Goal: Task Accomplishment & Management: Use online tool/utility

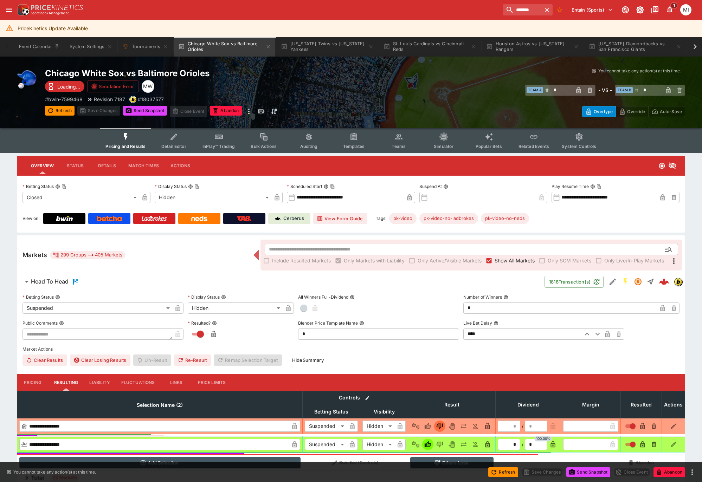
click at [503, 256] on label "Show All Markets" at bounding box center [508, 260] width 51 height 11
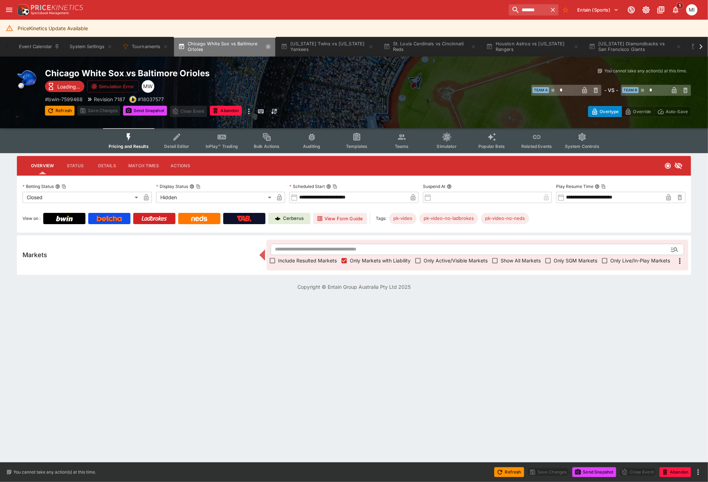
click at [269, 46] on icon "button" at bounding box center [268, 47] width 6 height 6
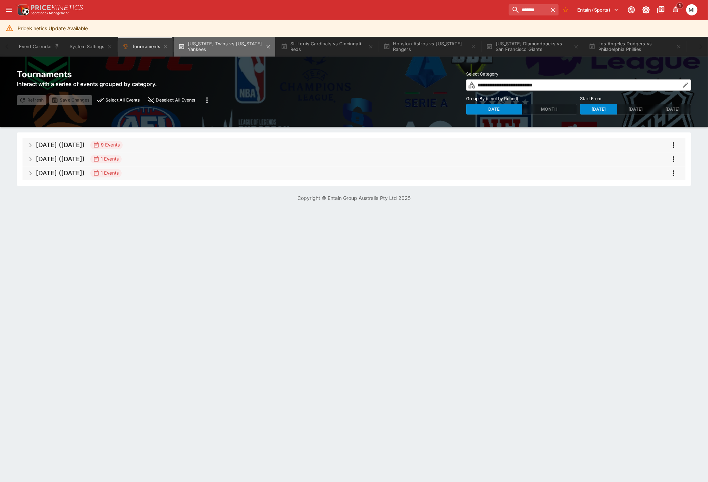
click at [233, 48] on button "Minnesota Twins vs New York Yankees" at bounding box center [224, 47] width 101 height 20
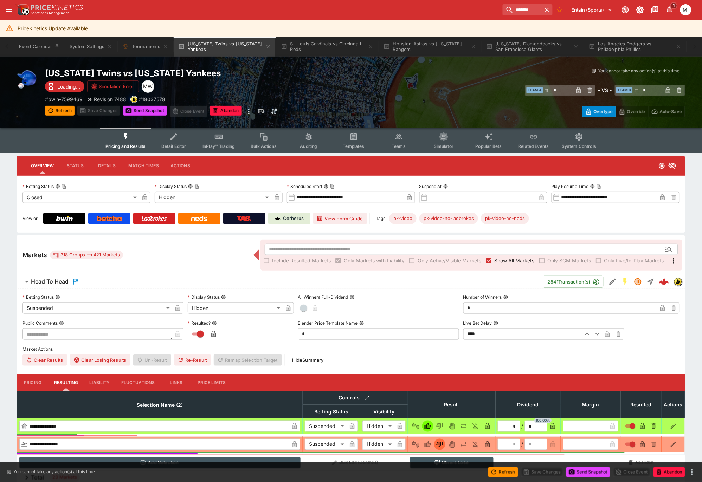
click at [521, 261] on span "Show All Markets" at bounding box center [515, 260] width 40 height 7
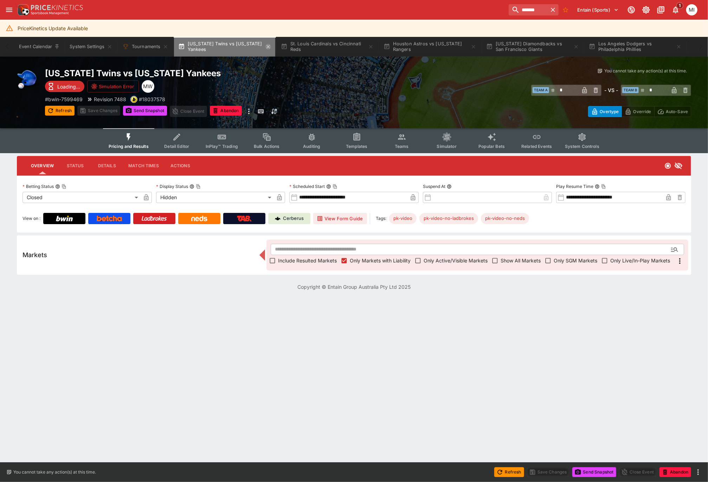
click at [270, 46] on icon "button" at bounding box center [268, 47] width 6 height 6
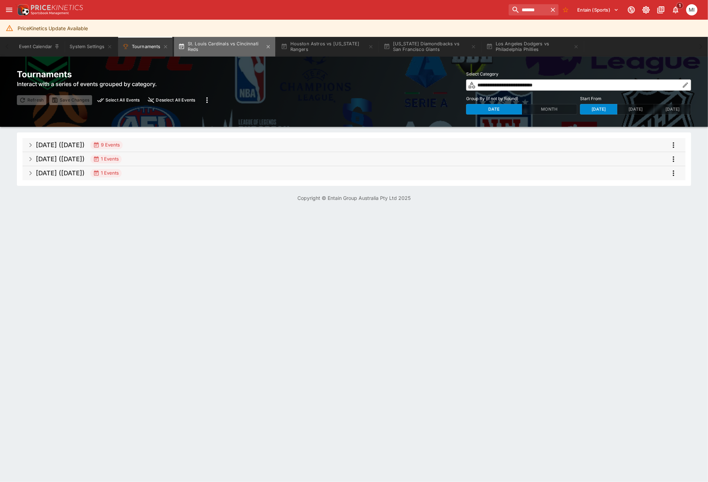
click at [232, 45] on button "St. Louis Cardinals vs Cincinnati Reds" at bounding box center [224, 47] width 101 height 20
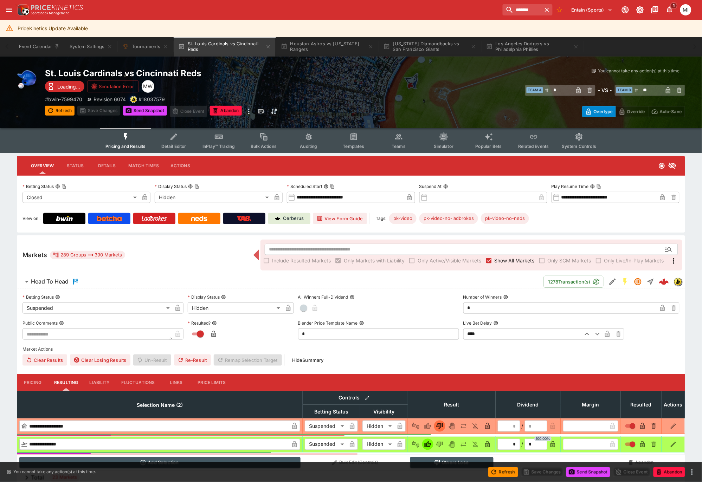
click at [500, 258] on span "Show All Markets" at bounding box center [515, 260] width 40 height 7
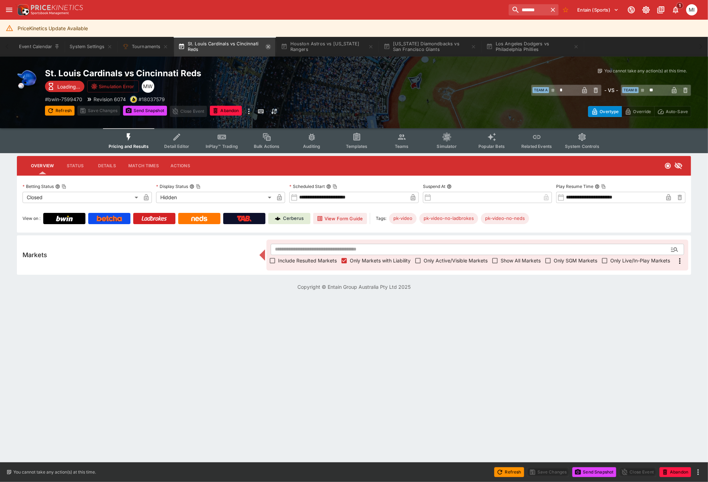
click at [269, 45] on icon "button" at bounding box center [268, 47] width 6 height 6
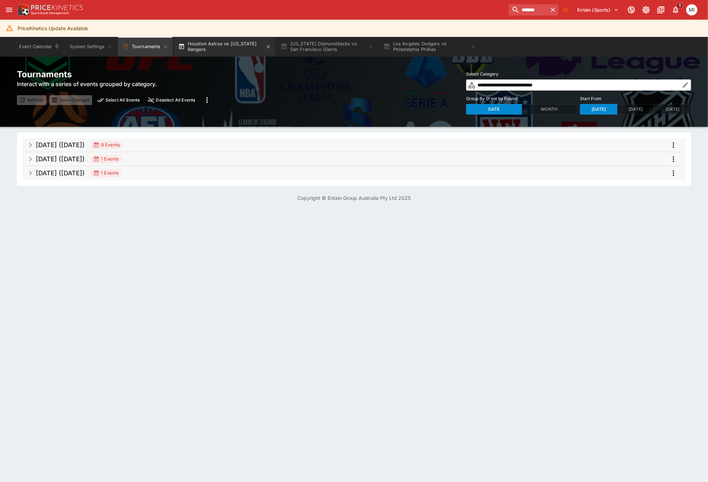
click at [230, 45] on button "Houston Astros vs Texas Rangers" at bounding box center [224, 47] width 101 height 20
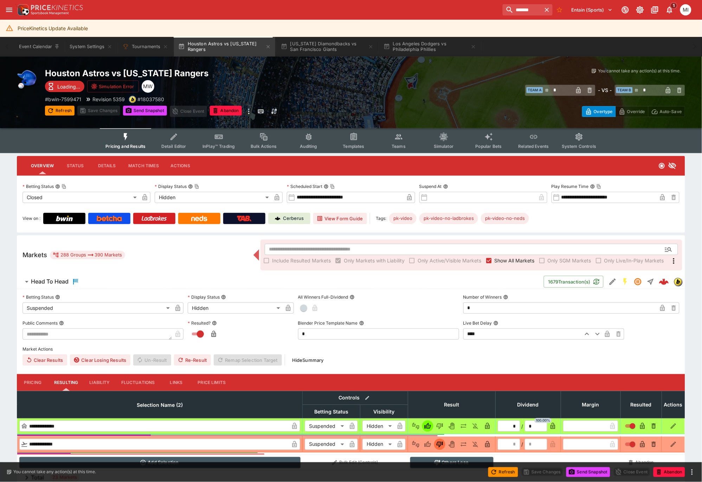
click at [510, 257] on span "Show All Markets" at bounding box center [515, 260] width 40 height 7
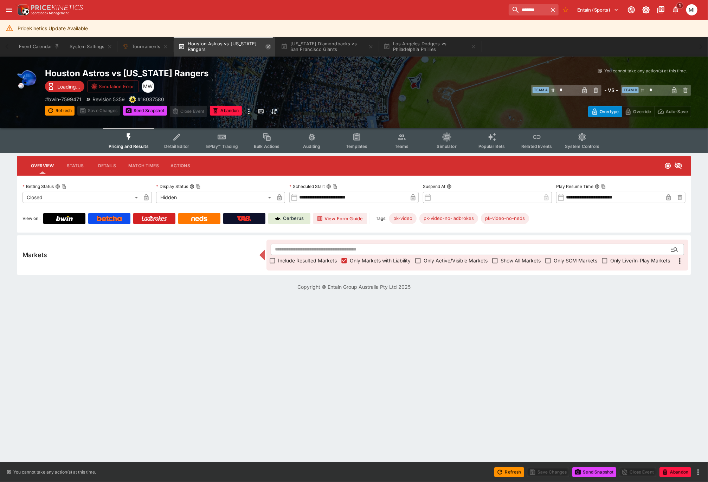
click at [267, 46] on icon "button" at bounding box center [268, 46] width 3 height 3
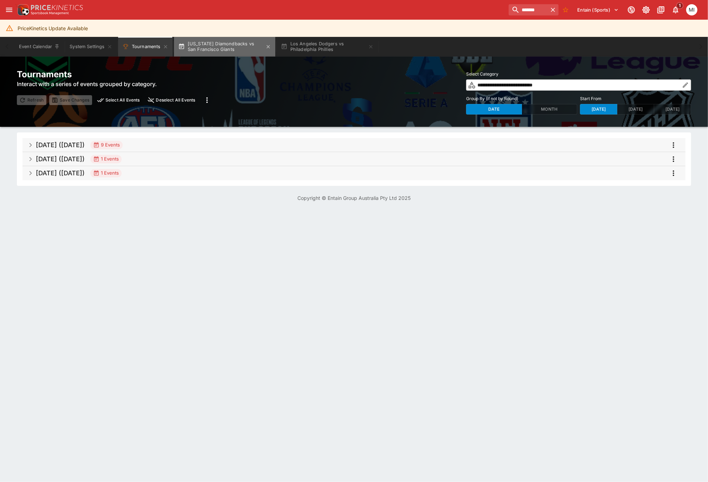
click at [230, 45] on button "Arizona Diamondbacks vs San Francisco Giants" at bounding box center [224, 47] width 101 height 20
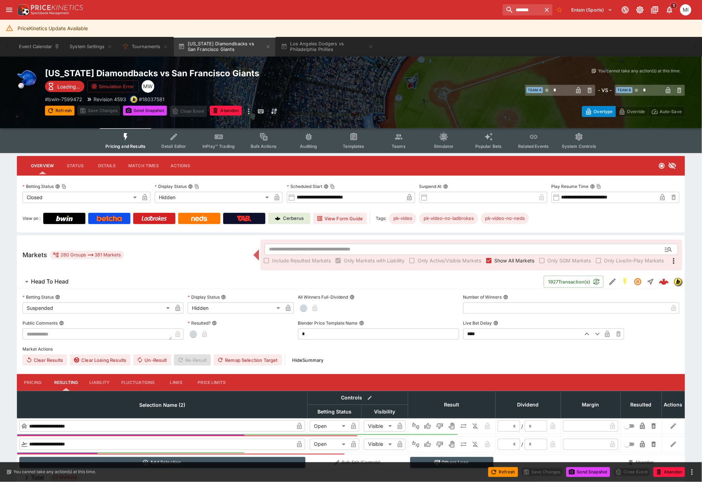
type input "*"
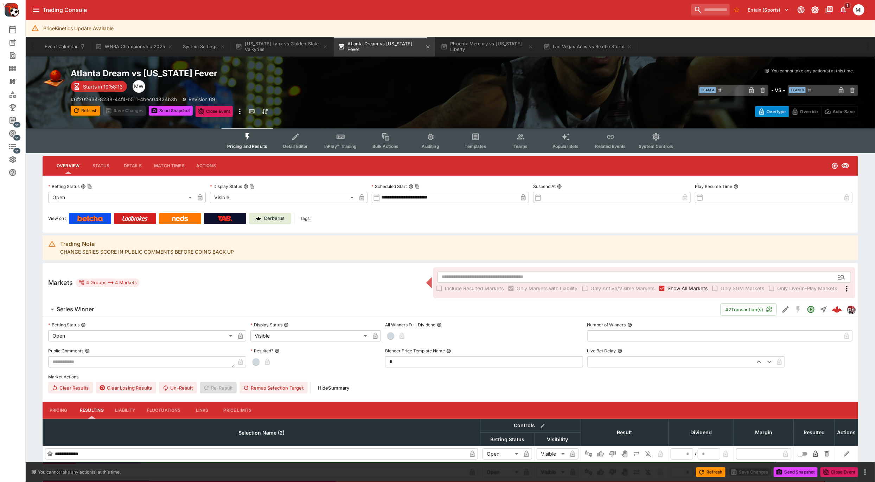
click at [371, 51] on button "Atlanta Dream vs Indiana Fever" at bounding box center [384, 47] width 101 height 20
click at [479, 144] on span "Templates" at bounding box center [475, 146] width 21 height 5
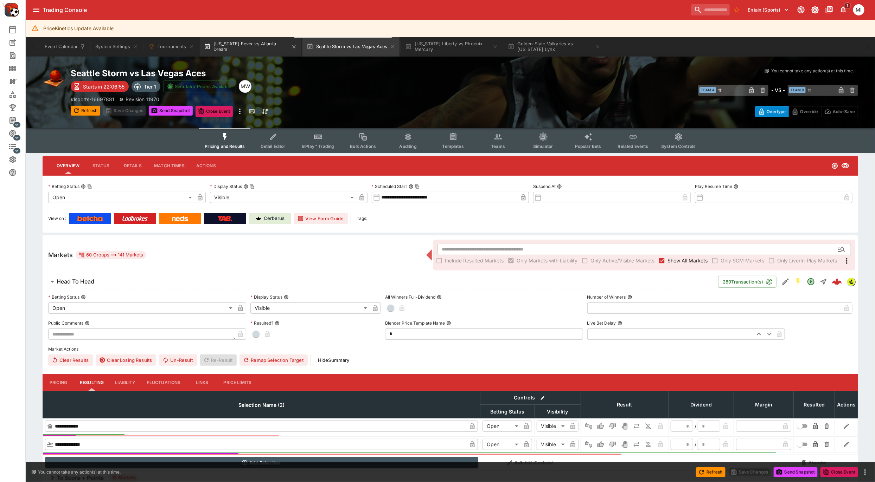
click at [234, 52] on button "Indiana Fever vs Atlanta Dream" at bounding box center [250, 47] width 101 height 20
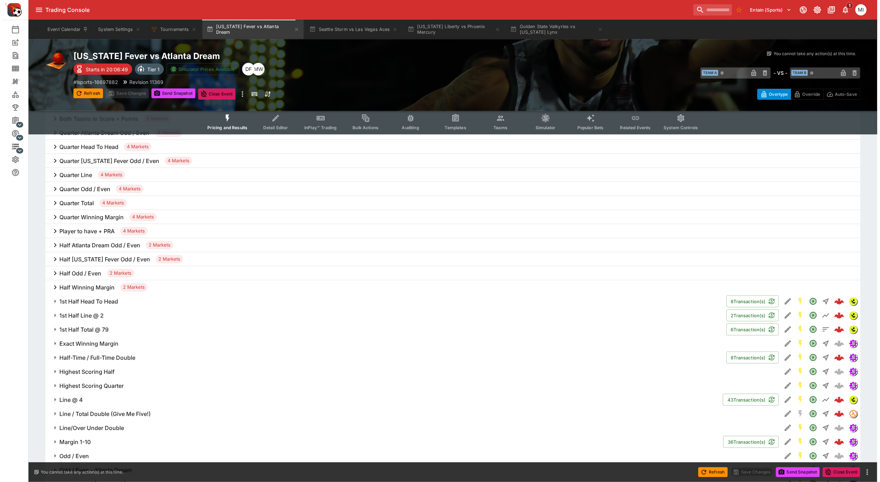
scroll to position [664, 0]
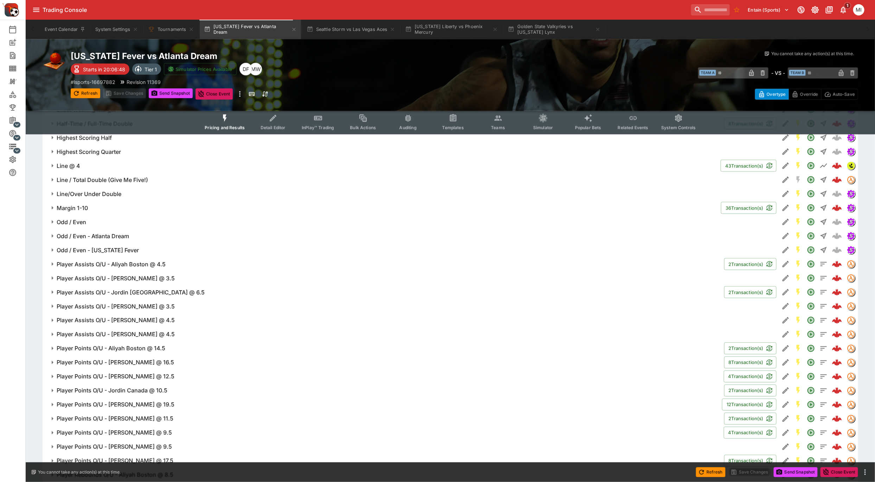
click at [122, 265] on h6 "Player Assists O/U - Aliyah Boston @ 4.5" at bounding box center [111, 264] width 109 height 7
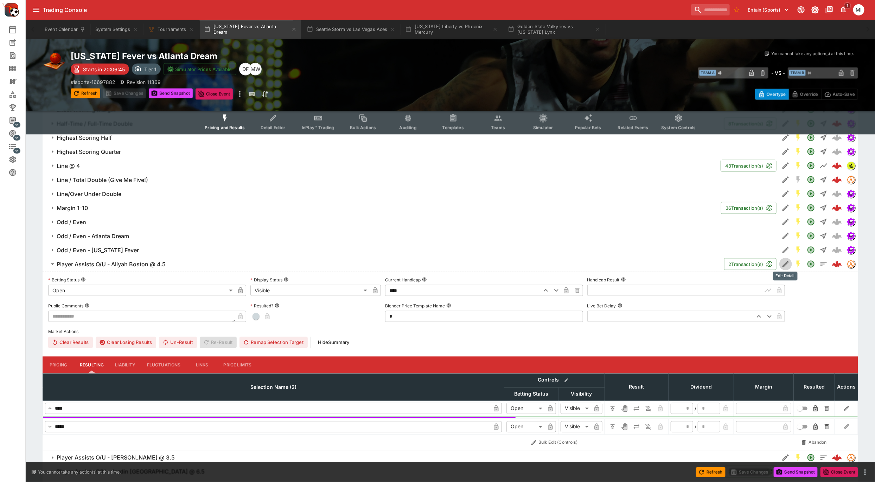
click at [787, 264] on icon "Edit Detail" at bounding box center [785, 264] width 8 height 8
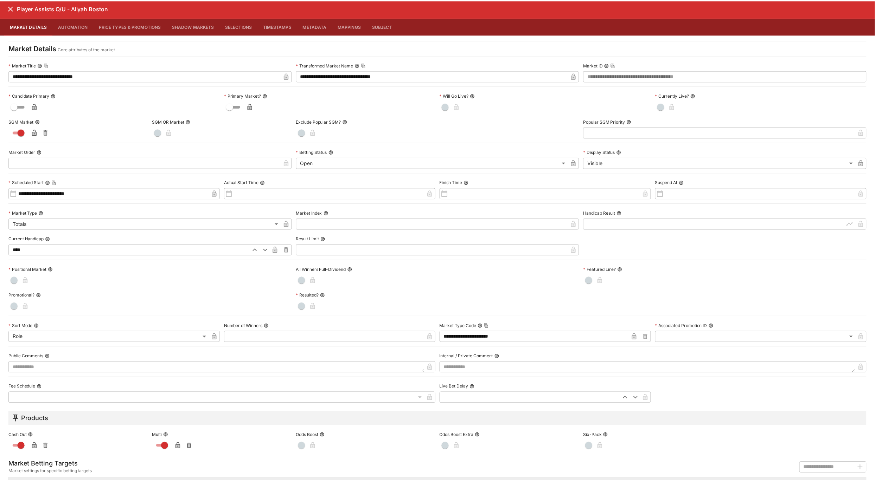
scroll to position [0, 0]
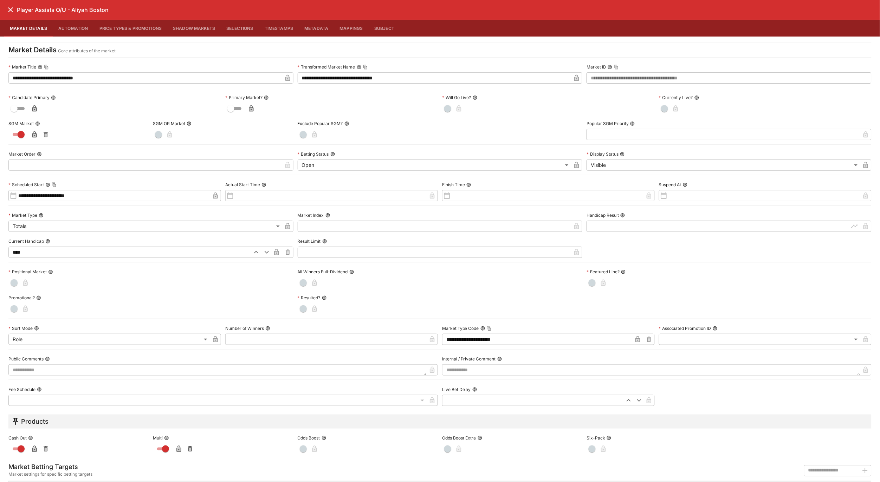
click at [10, 10] on icon "close" at bounding box center [10, 9] width 5 height 5
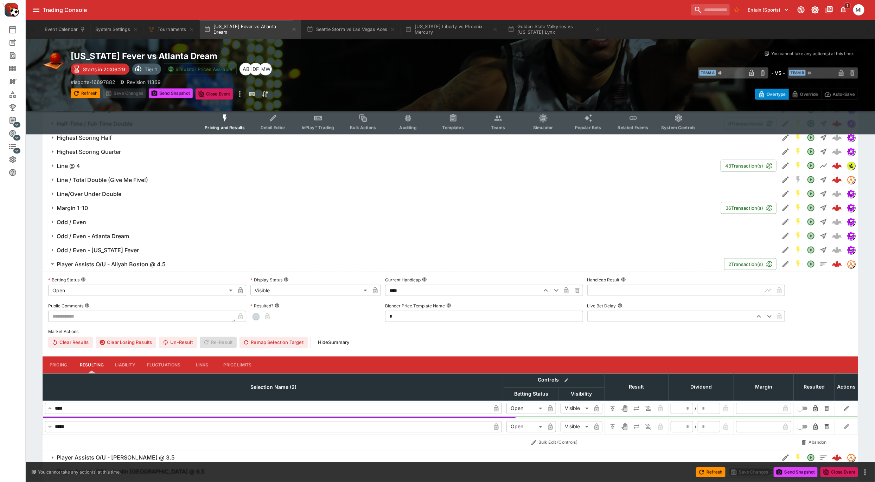
click at [102, 264] on h6 "Player Assists O/U - Aliyah Boston @ 4.5" at bounding box center [111, 264] width 109 height 7
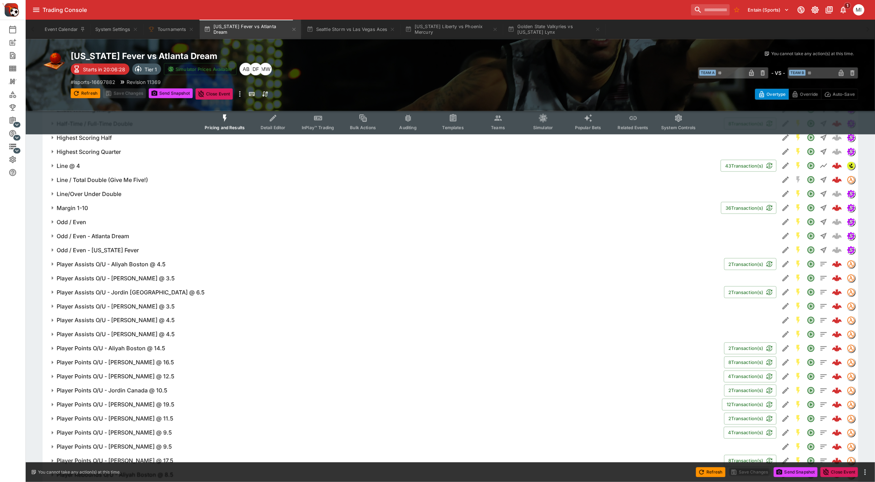
click at [113, 292] on h6 "Player Assists O/U - Jordin Canada @ 6.5" at bounding box center [131, 292] width 148 height 7
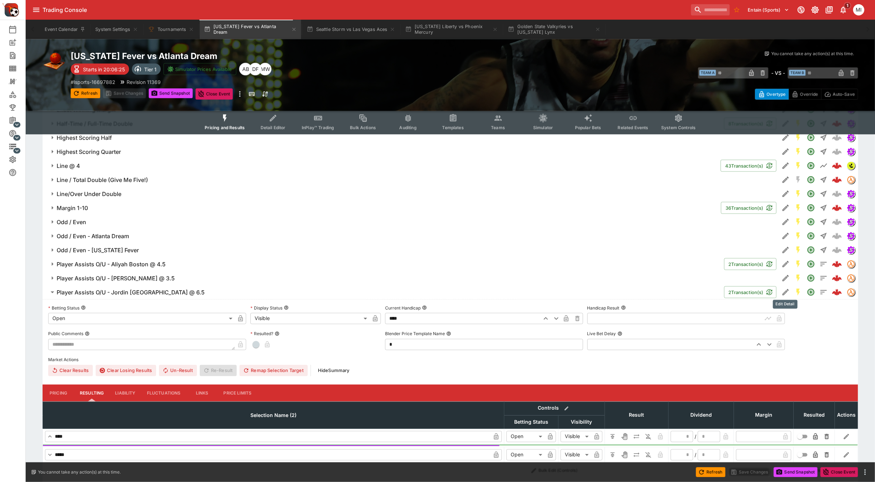
click at [787, 291] on icon "Edit Detail" at bounding box center [785, 292] width 8 height 8
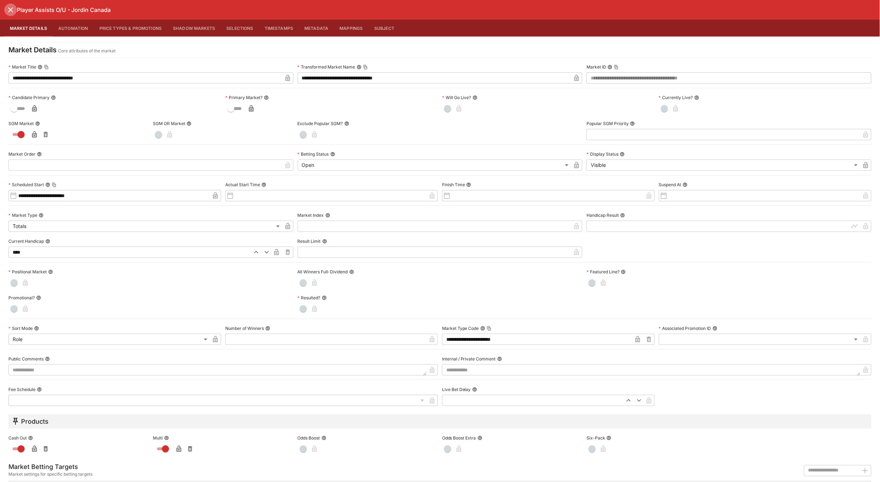
click at [12, 9] on icon "close" at bounding box center [10, 10] width 8 height 8
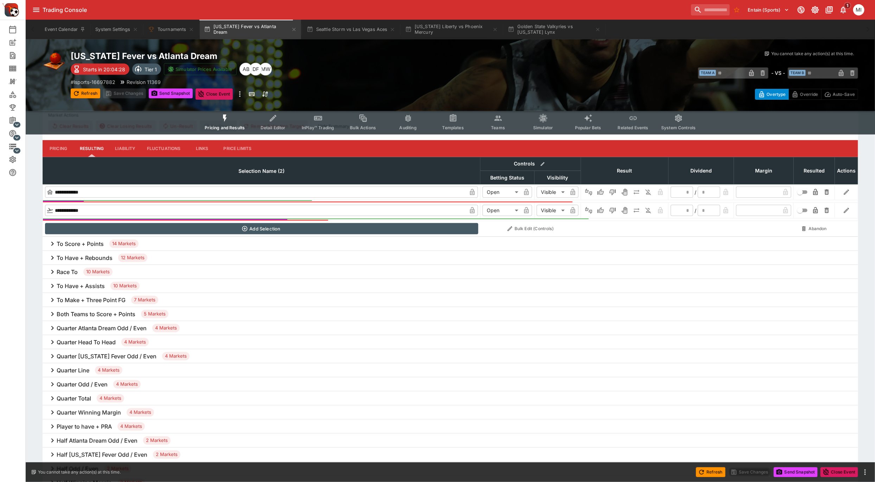
scroll to position [430, 0]
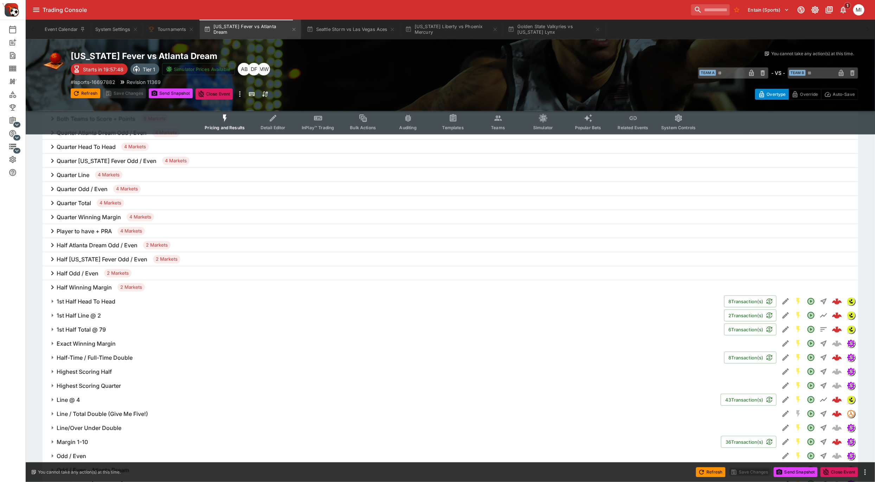
click at [454, 123] on button "Templates" at bounding box center [452, 122] width 45 height 25
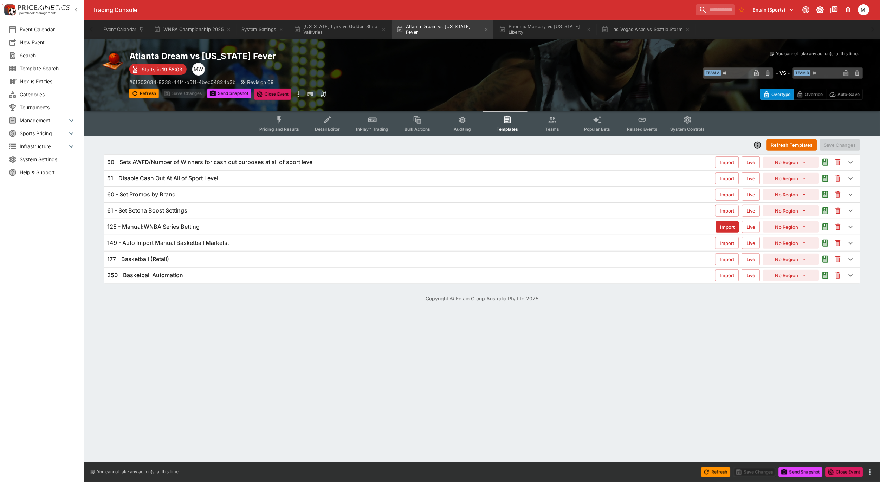
click at [252, 226] on div "125 - Manual:WNBA Series Betting" at bounding box center [411, 226] width 609 height 7
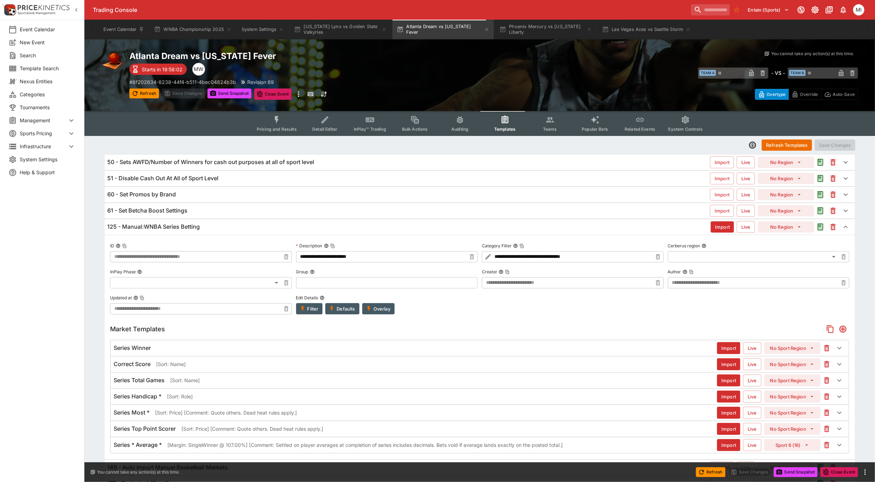
type input "**********"
click at [194, 226] on h6 "125 - Manual:WNBA Series Betting" at bounding box center [153, 226] width 92 height 7
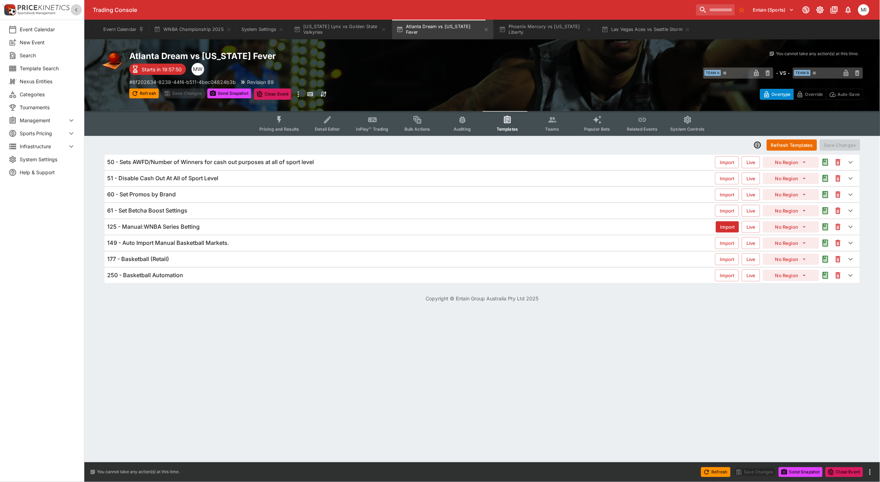
click at [78, 9] on icon "button" at bounding box center [76, 9] width 7 height 7
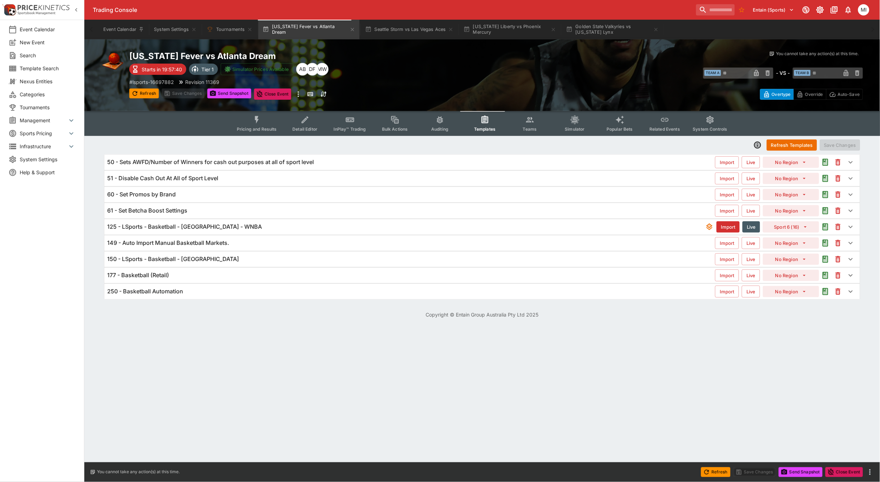
drag, startPoint x: 250, startPoint y: 226, endPoint x: 241, endPoint y: 227, distance: 8.8
click at [250, 226] on div "125 - LSports - Basketball - United States - WNBA" at bounding box center [406, 226] width 598 height 7
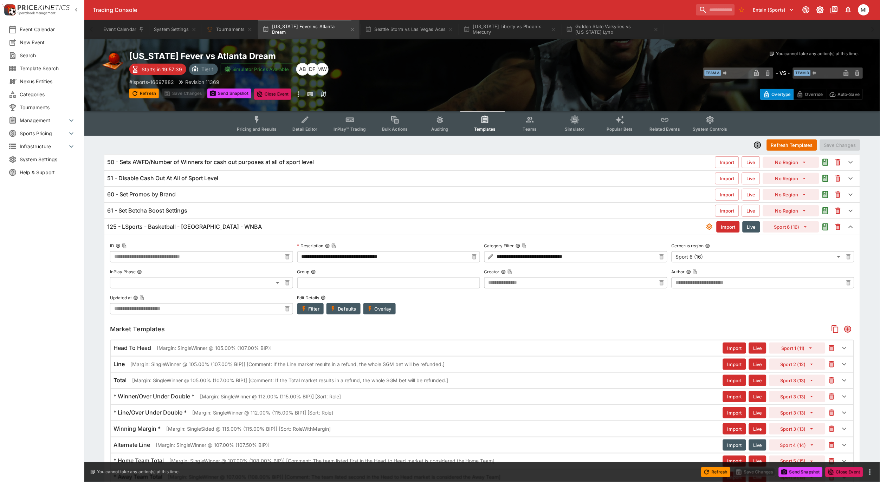
type input "**********"
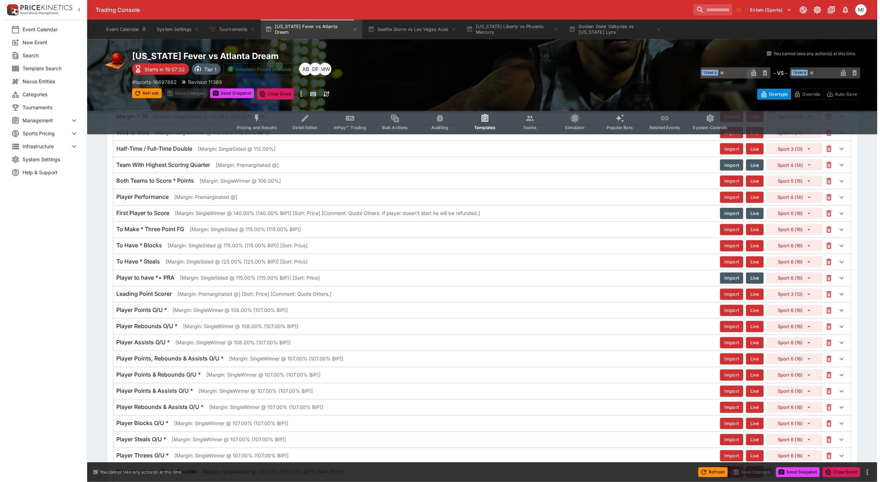
scroll to position [820, 0]
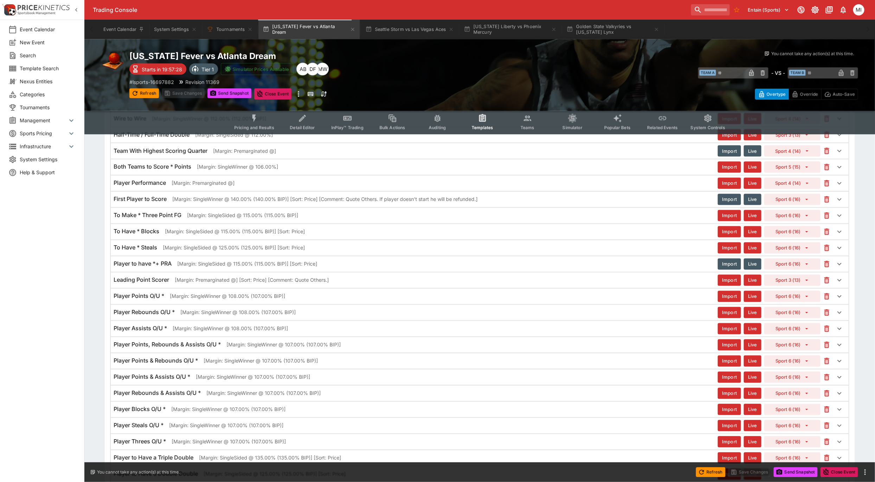
click at [475, 300] on div "Player Points O/U * [Margin: SingleWinner @ 108.00% (107.00% BIP)]" at bounding box center [416, 296] width 604 height 7
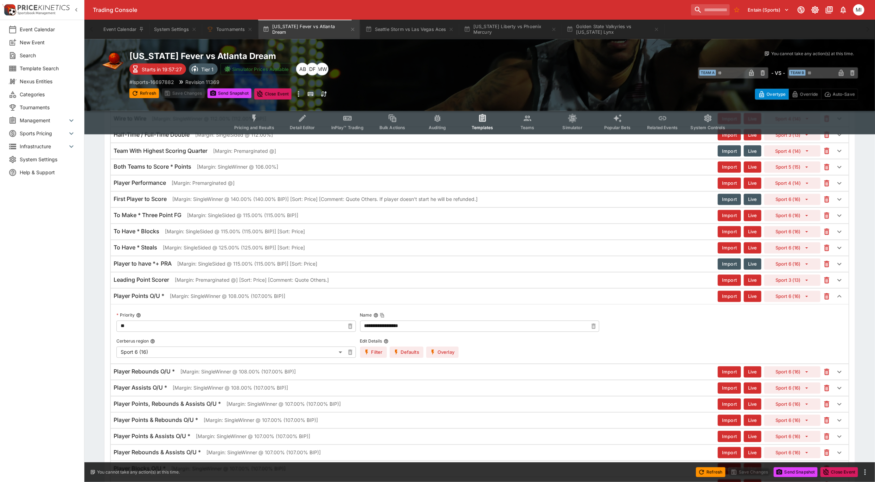
click at [439, 354] on button "Overlay" at bounding box center [442, 352] width 32 height 11
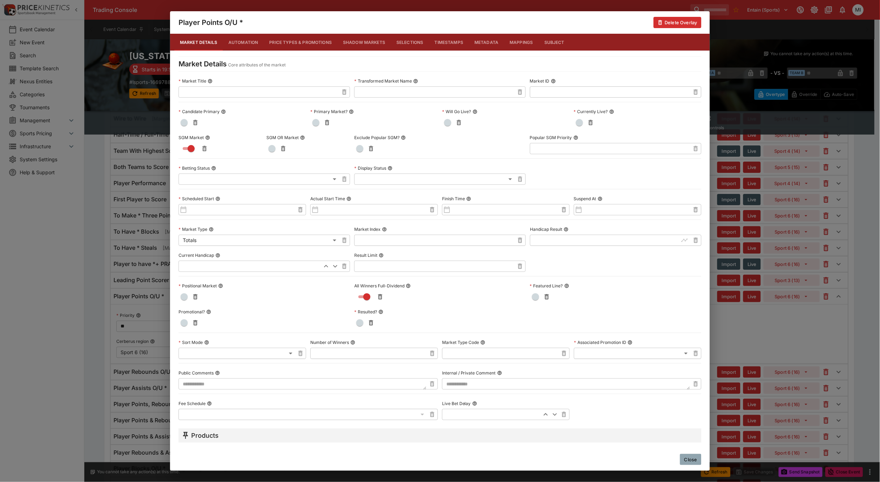
click at [392, 267] on input "text" at bounding box center [434, 266] width 160 height 11
click at [392, 267] on input "***" at bounding box center [434, 266] width 160 height 11
type input "***"
click at [578, 265] on div "Market Title ​ Transformed Market Name ​ Market ID ​ Candidate Primary Primary …" at bounding box center [440, 248] width 523 height 345
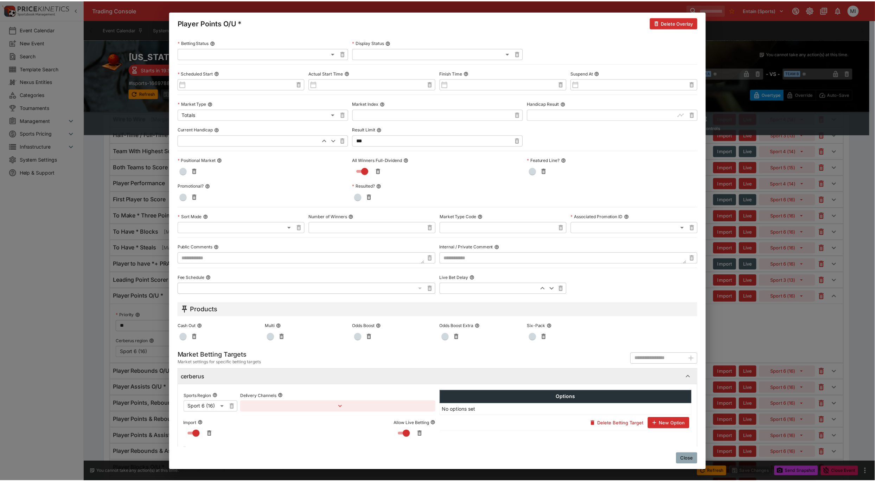
scroll to position [155, 0]
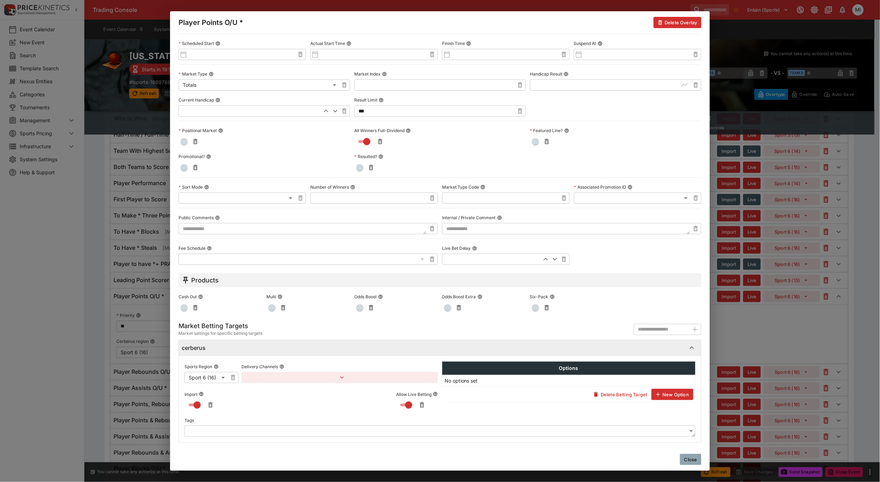
click at [91, 224] on div "Player Points O/U * Delete Overlay Market Details Automation Price Types & Prom…" at bounding box center [440, 241] width 880 height 482
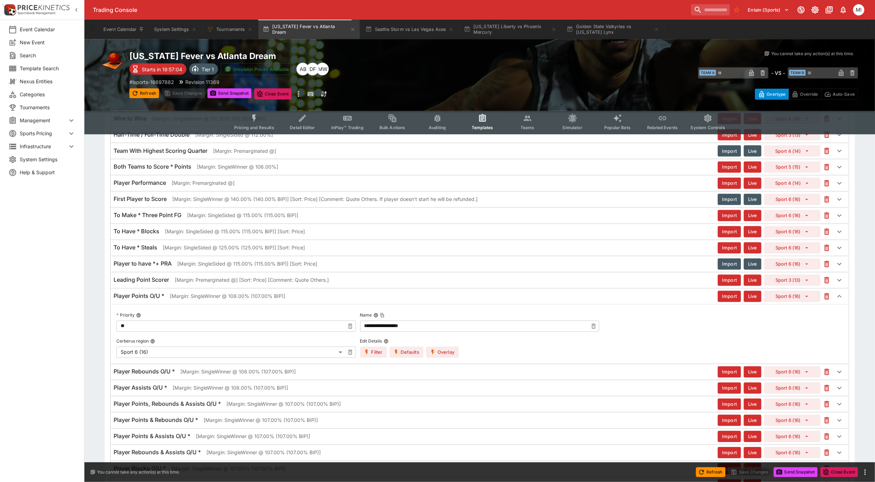
click at [150, 218] on h6 "To Make * Three Point FG" at bounding box center [148, 215] width 68 height 7
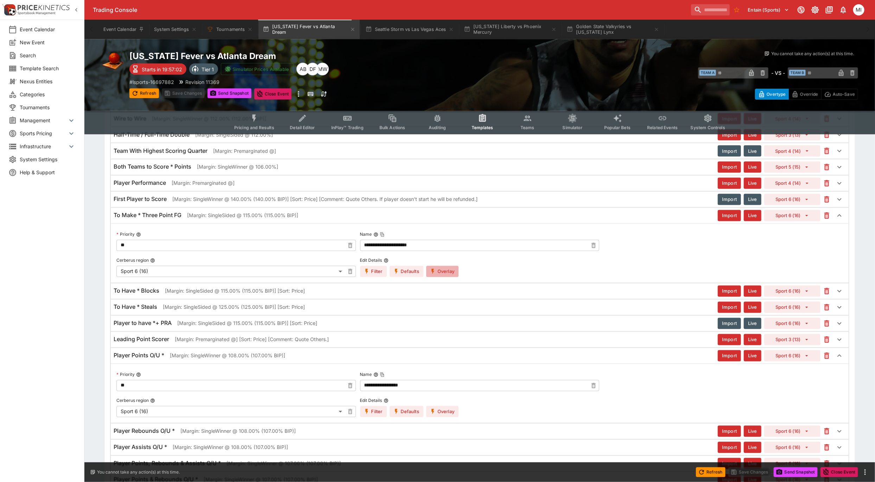
click at [441, 273] on button "Overlay" at bounding box center [442, 271] width 32 height 11
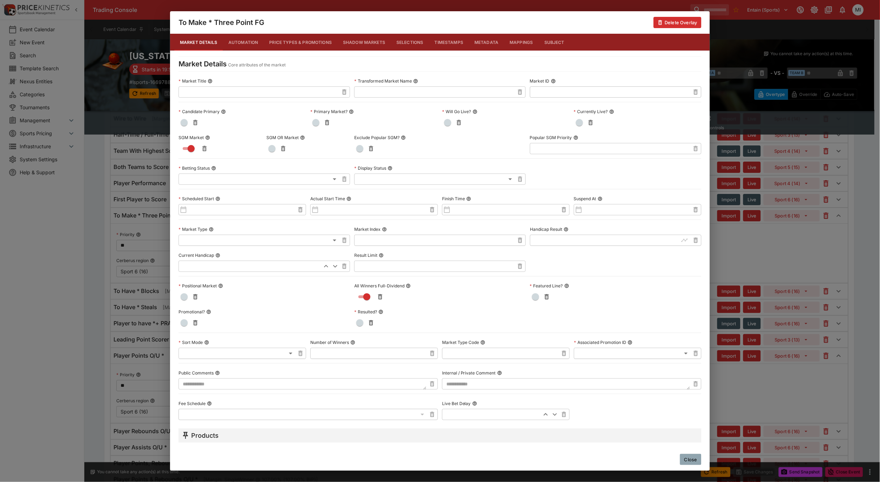
click at [367, 263] on input "text" at bounding box center [434, 266] width 160 height 11
paste input "***"
type input "***"
click at [695, 457] on button "Close" at bounding box center [690, 459] width 21 height 11
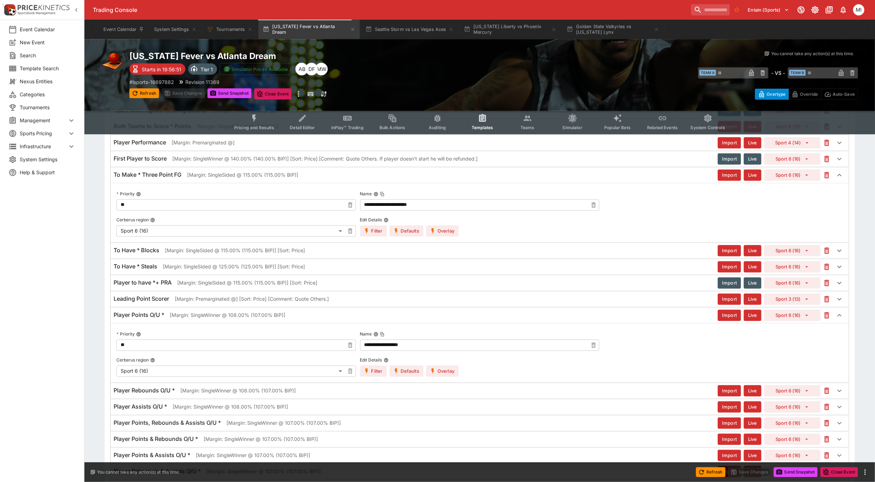
scroll to position [976, 0]
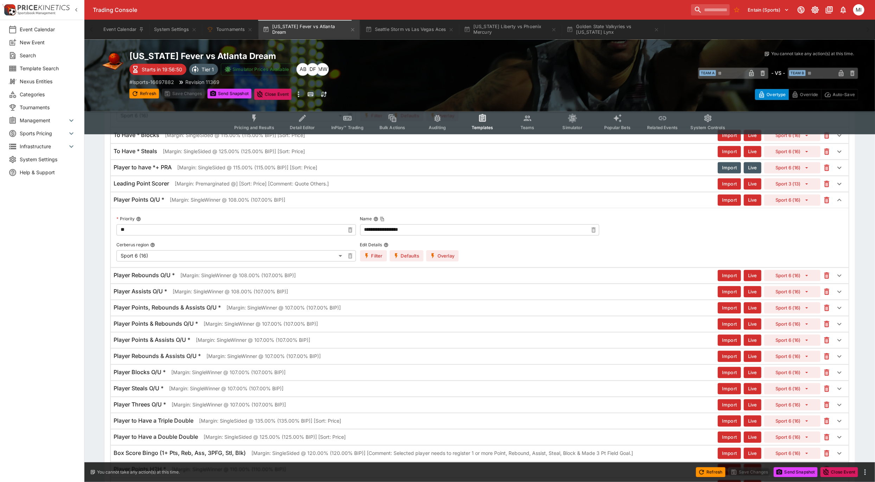
click at [149, 278] on h6 "Player Rebounds O/U *" at bounding box center [144, 275] width 61 height 7
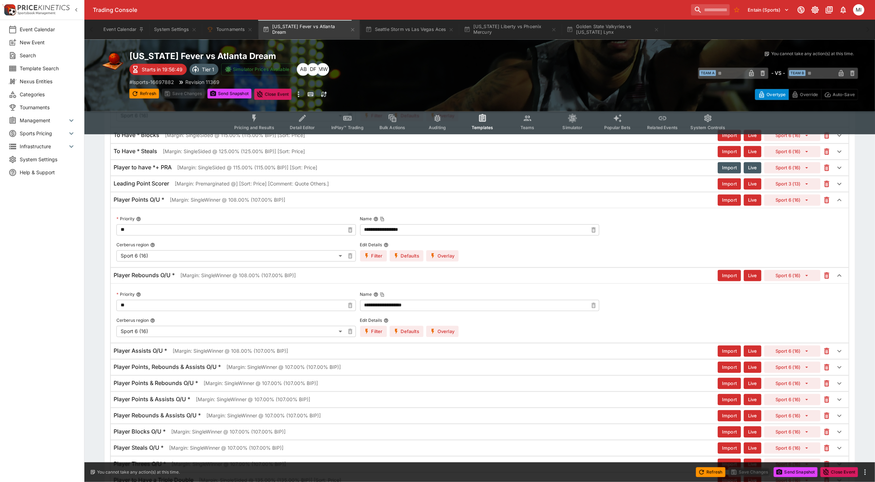
click at [441, 334] on button "Overlay" at bounding box center [442, 331] width 32 height 11
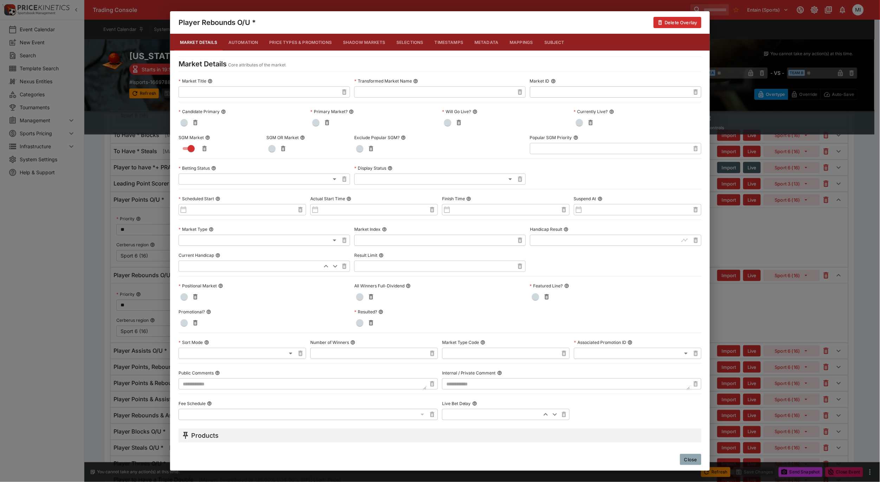
click at [384, 266] on input "text" at bounding box center [434, 266] width 160 height 11
paste input "***"
type input "***"
click at [608, 271] on div "Market Title ​ Transformed Market Name ​ Market ID ​ Candidate Primary Primary …" at bounding box center [440, 248] width 523 height 345
click at [693, 458] on button "Close" at bounding box center [690, 459] width 21 height 11
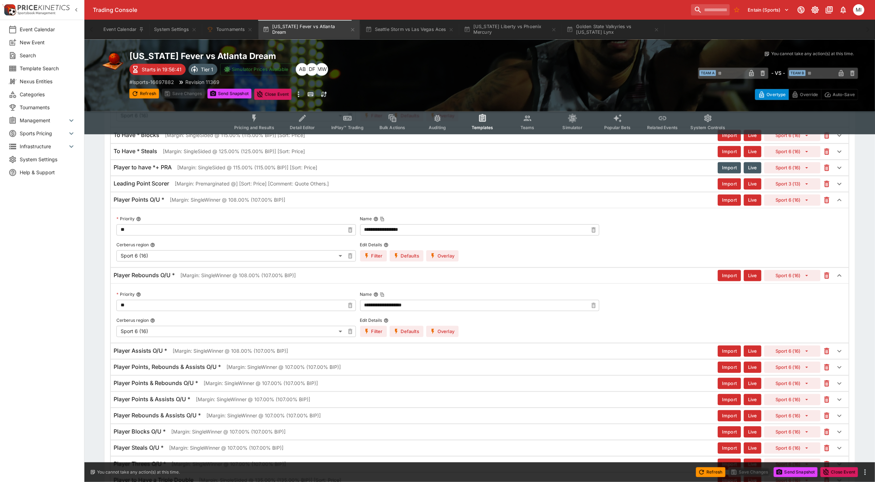
click at [153, 352] on h6 "Player Assists O/U *" at bounding box center [140, 350] width 53 height 7
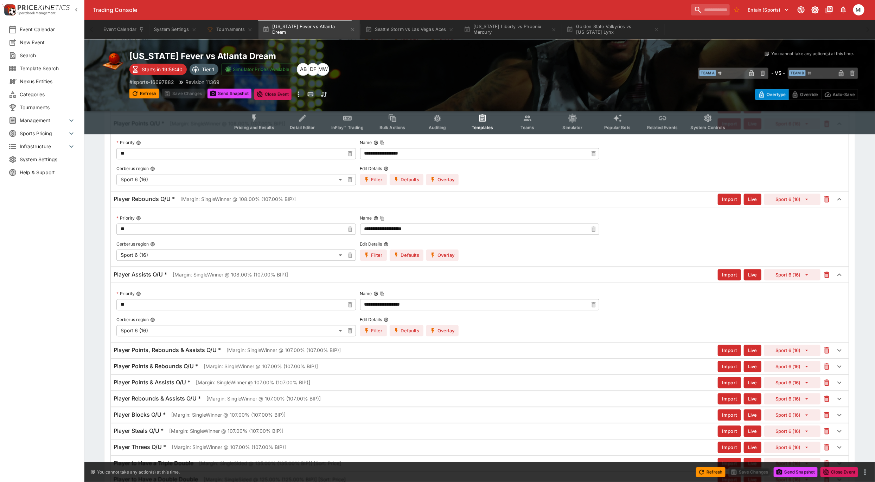
scroll to position [1094, 0]
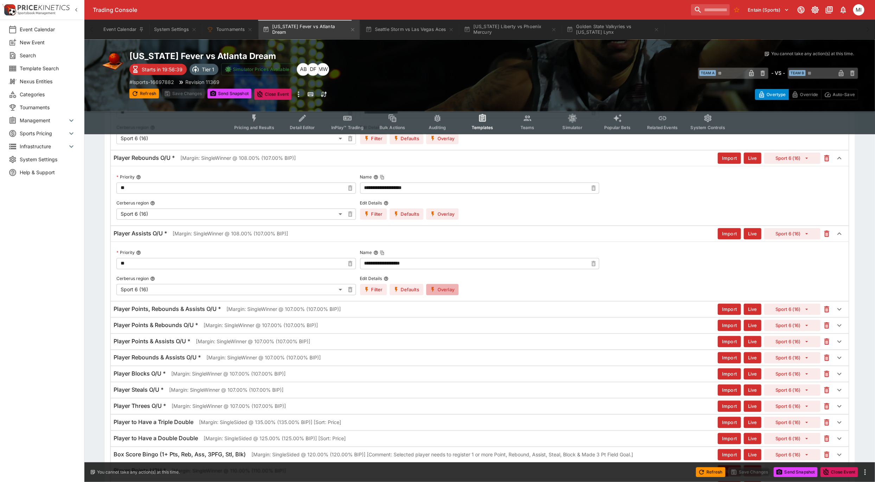
click at [438, 291] on button "Overlay" at bounding box center [442, 289] width 32 height 11
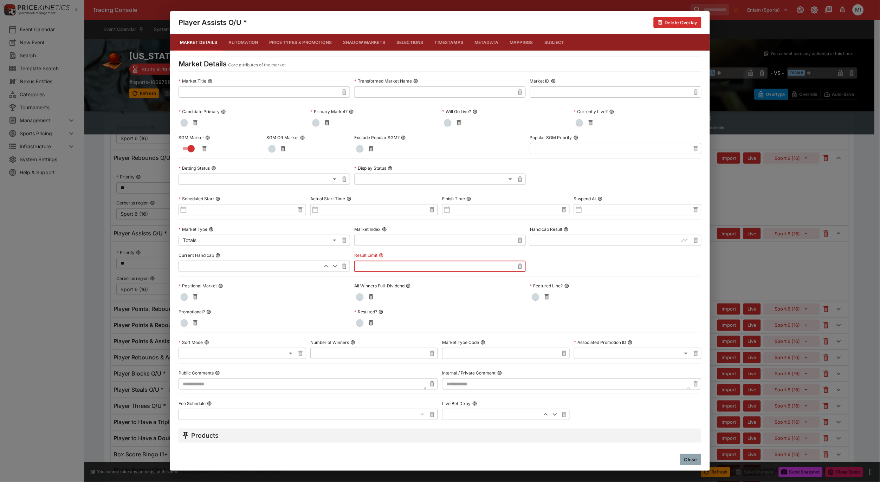
click at [376, 265] on input "text" at bounding box center [434, 266] width 160 height 11
paste input "***"
type input "***"
click at [692, 423] on div "Market Details Core attributes of the market Market Title ​ Transformed Market …" at bounding box center [440, 327] width 540 height 553
click at [694, 461] on button "Close" at bounding box center [690, 459] width 21 height 11
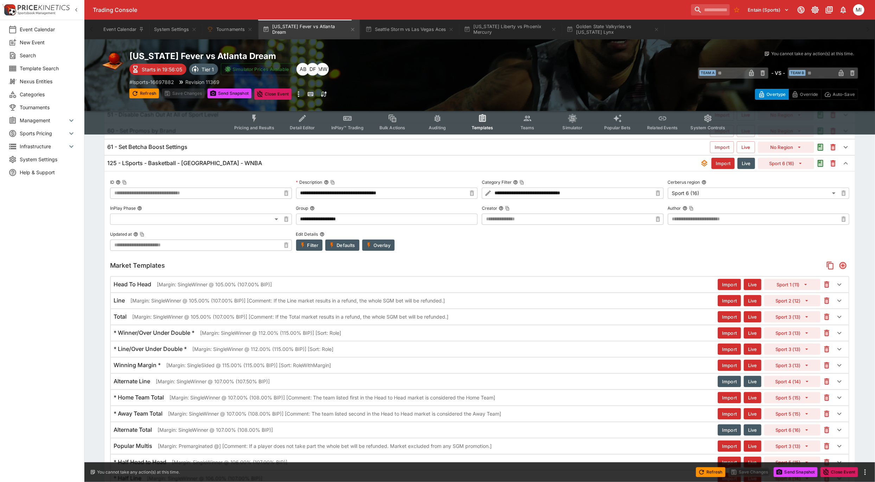
scroll to position [0, 0]
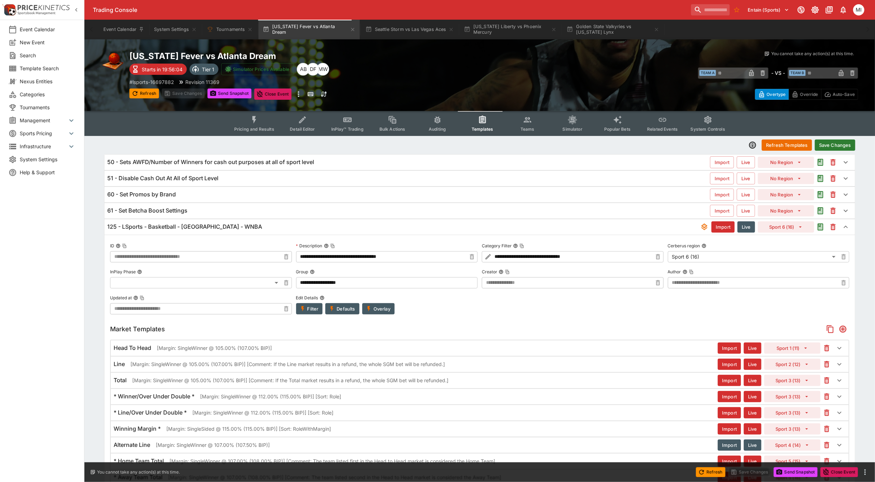
click at [833, 143] on button "Save Changes" at bounding box center [835, 145] width 40 height 11
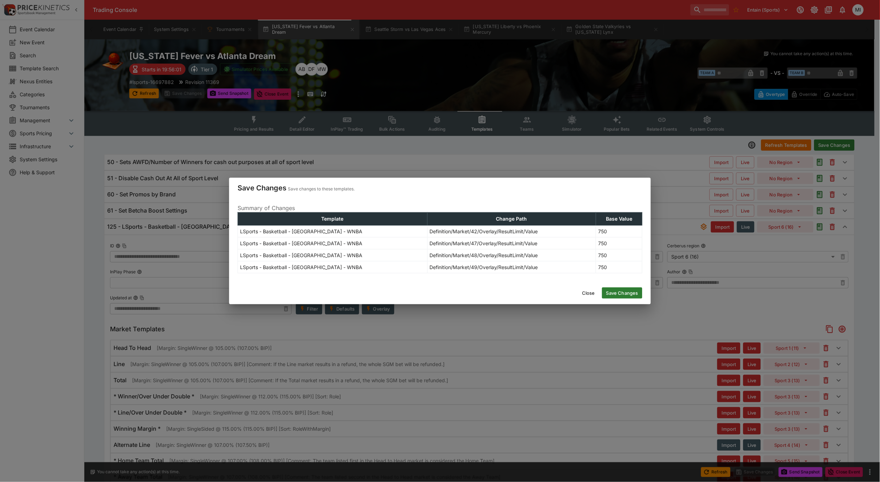
click at [628, 295] on button "Save Changes" at bounding box center [622, 293] width 40 height 11
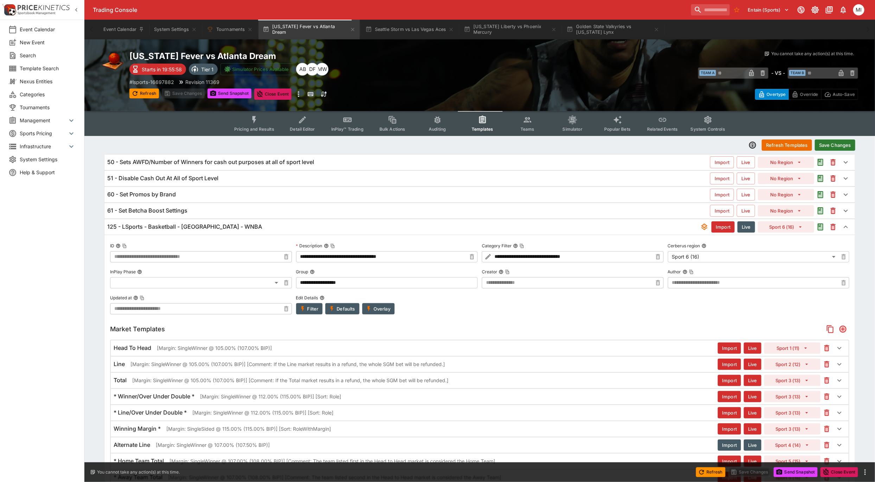
type input "**********"
click at [74, 8] on icon "button" at bounding box center [76, 9] width 7 height 7
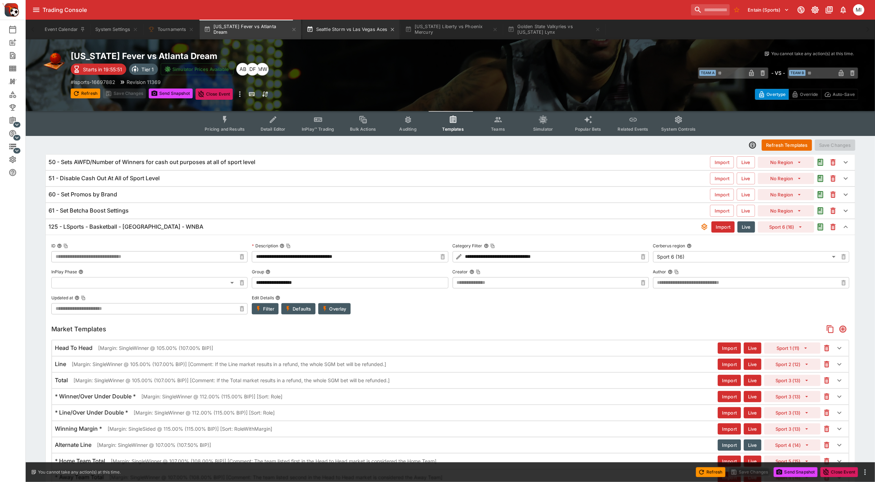
click at [351, 29] on button "Seattle Storm vs Las Vegas Aces" at bounding box center [350, 30] width 97 height 20
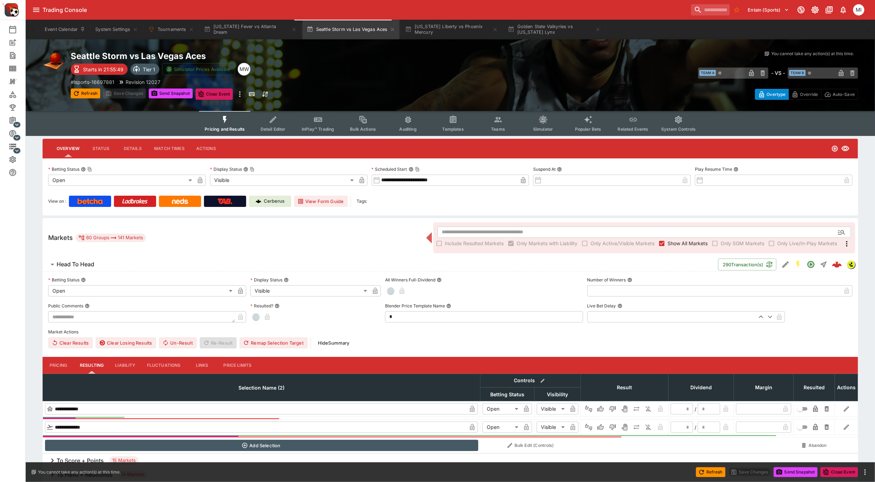
click at [232, 123] on button "Pricing and Results" at bounding box center [224, 123] width 51 height 25
click at [178, 91] on button "Send Snapshot" at bounding box center [171, 94] width 44 height 10
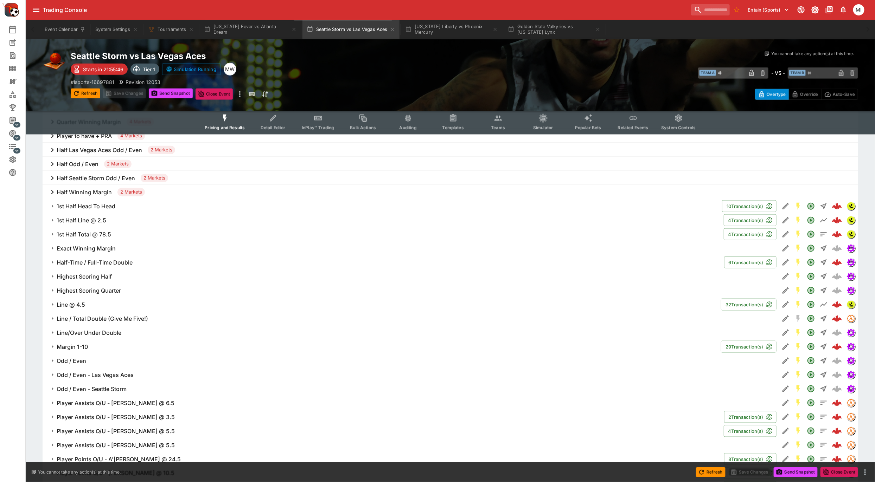
scroll to position [547, 0]
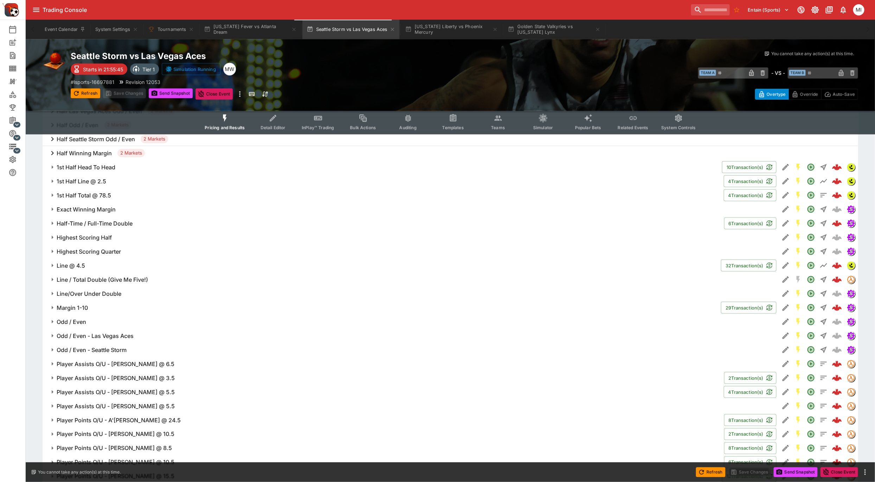
click at [106, 364] on h6 "Player Assists O/U - Chelsea Gray @ 6.5" at bounding box center [116, 364] width 118 height 7
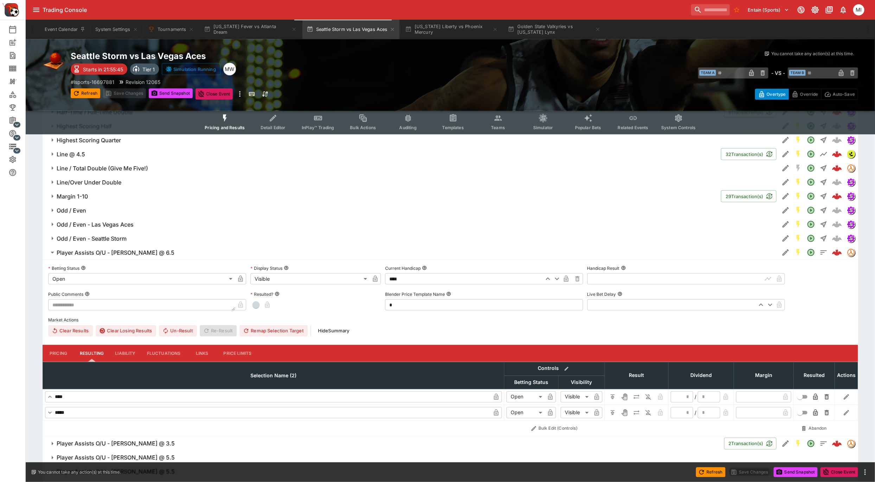
scroll to position [703, 0]
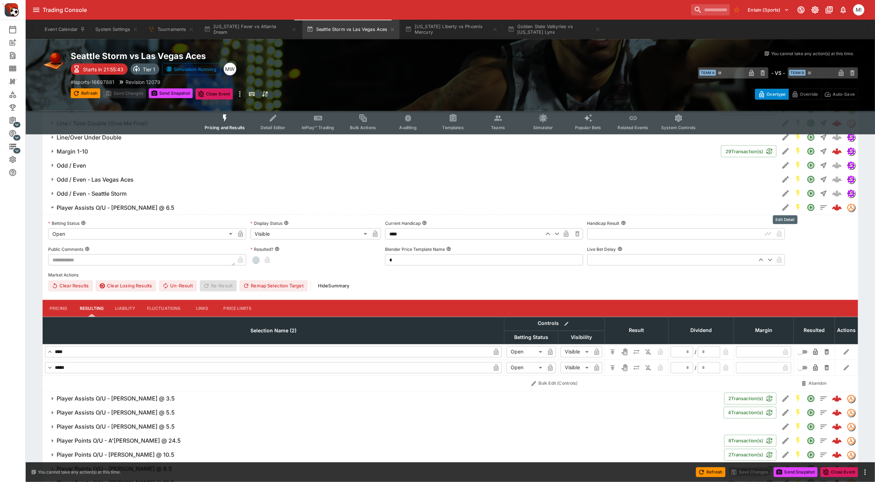
click at [781, 207] on icon "Edit Detail" at bounding box center [785, 208] width 8 height 8
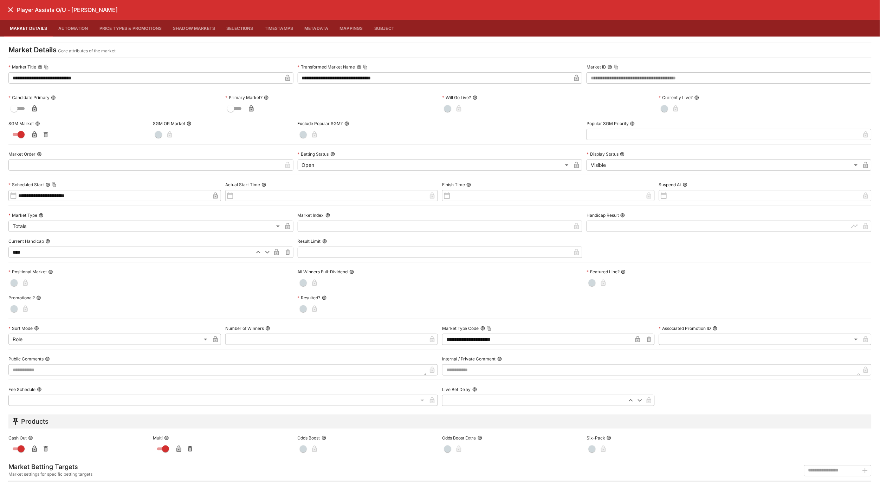
click at [9, 7] on icon "close" at bounding box center [10, 10] width 8 height 8
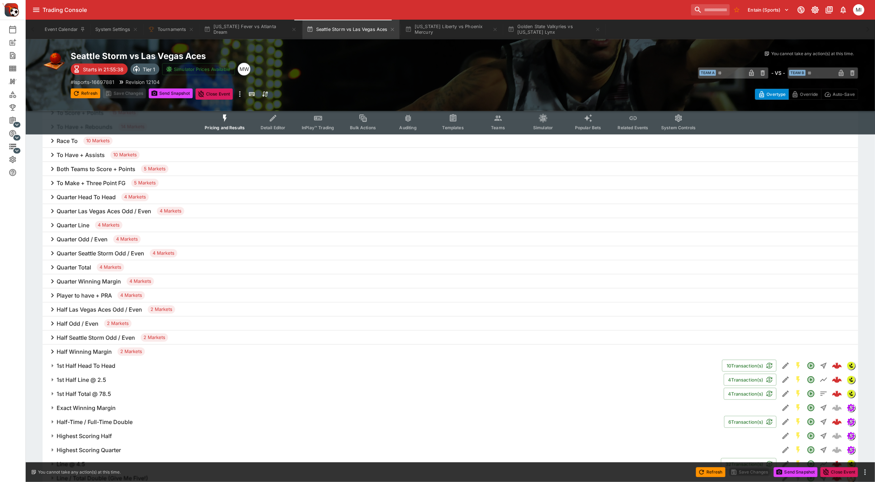
scroll to position [312, 0]
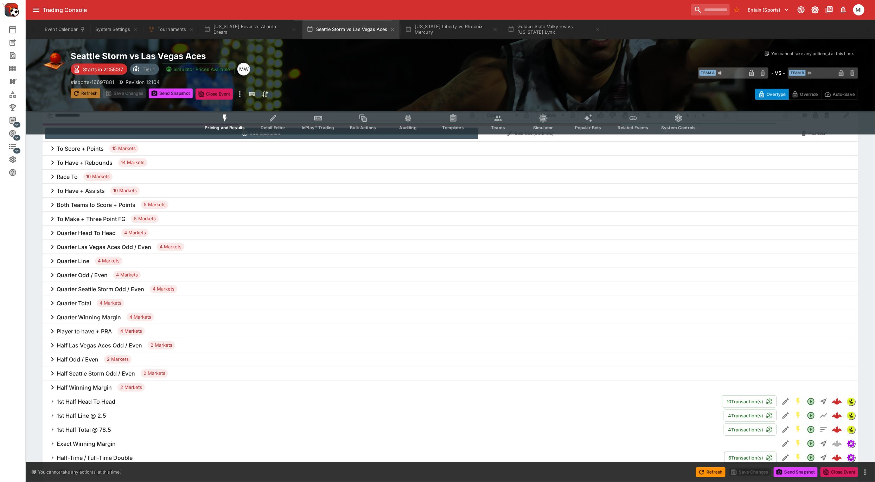
click at [80, 91] on button "Refresh" at bounding box center [86, 94] width 30 height 10
click at [172, 94] on button "Send Snapshot" at bounding box center [171, 94] width 44 height 10
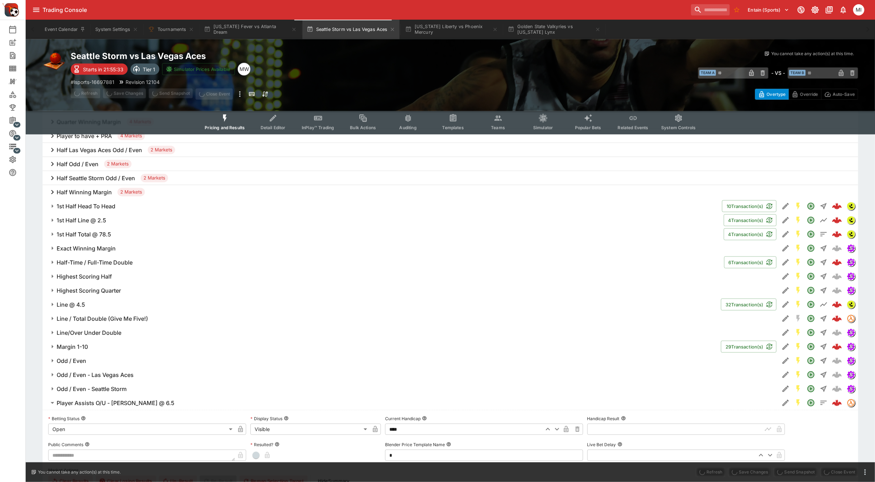
scroll to position [664, 0]
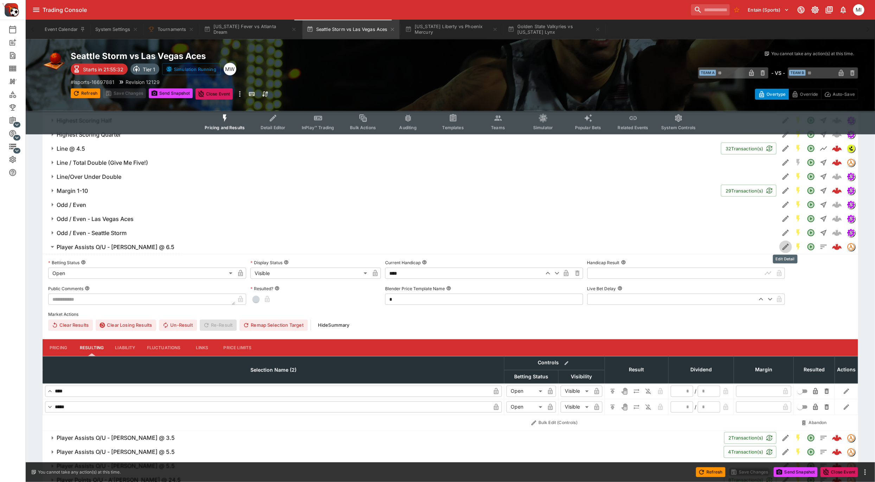
click at [785, 245] on icon "Edit Detail" at bounding box center [785, 247] width 6 height 6
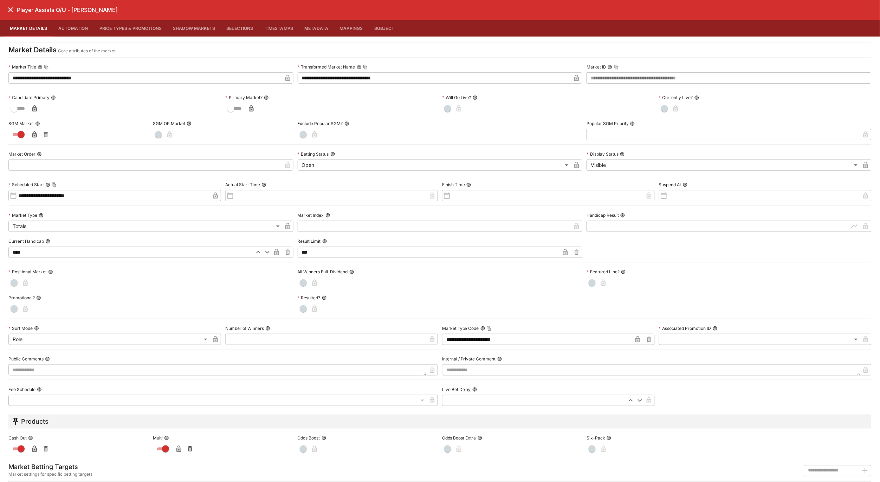
click at [10, 11] on icon "close" at bounding box center [10, 9] width 5 height 5
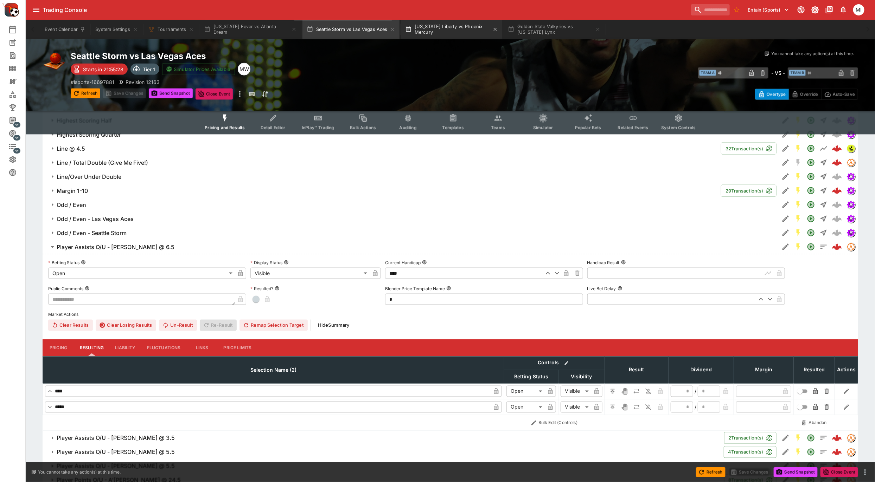
click at [440, 36] on button "New York Liberty vs Phoenix Mercury" at bounding box center [451, 30] width 101 height 20
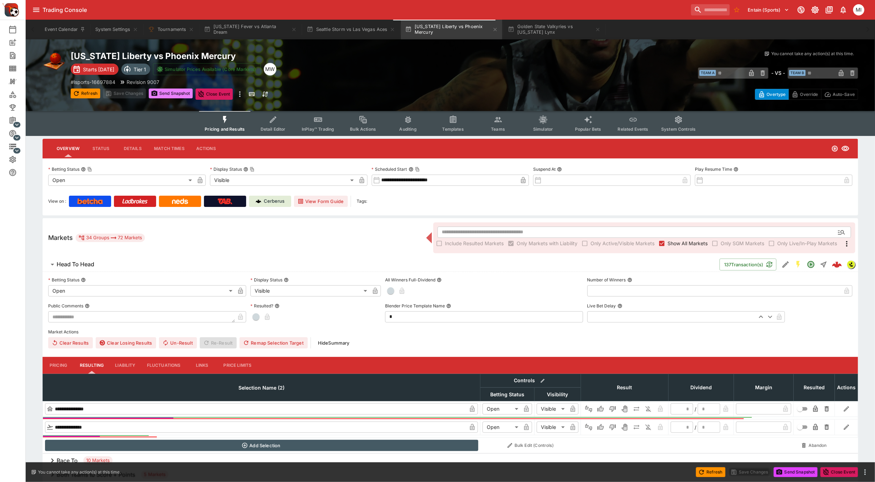
click at [164, 92] on button "Send Snapshot" at bounding box center [171, 94] width 44 height 10
click at [83, 91] on button "Refresh" at bounding box center [86, 94] width 30 height 10
click at [176, 95] on button "Send Snapshot" at bounding box center [171, 94] width 44 height 10
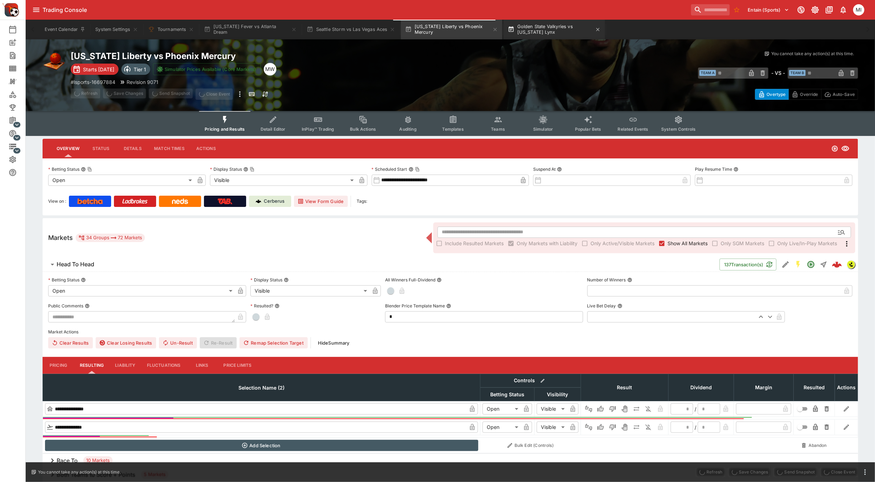
click at [528, 33] on button "Golden State Valkyries vs Minnesota Lynx" at bounding box center [554, 30] width 101 height 20
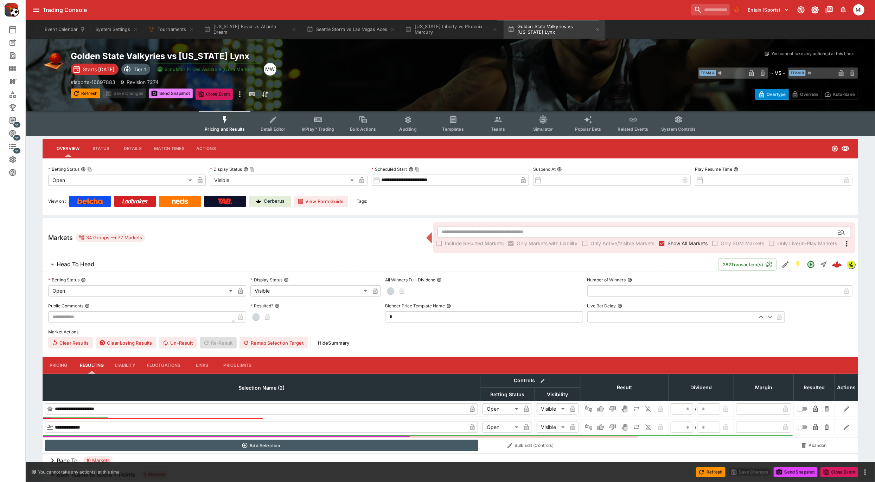
click at [160, 92] on button "Send Snapshot" at bounding box center [171, 94] width 44 height 10
click at [80, 92] on button "Refresh" at bounding box center [86, 94] width 30 height 10
click at [166, 95] on button "Send Snapshot" at bounding box center [171, 94] width 44 height 10
click at [338, 33] on button "Seattle Storm vs Las Vegas Aces" at bounding box center [350, 30] width 97 height 20
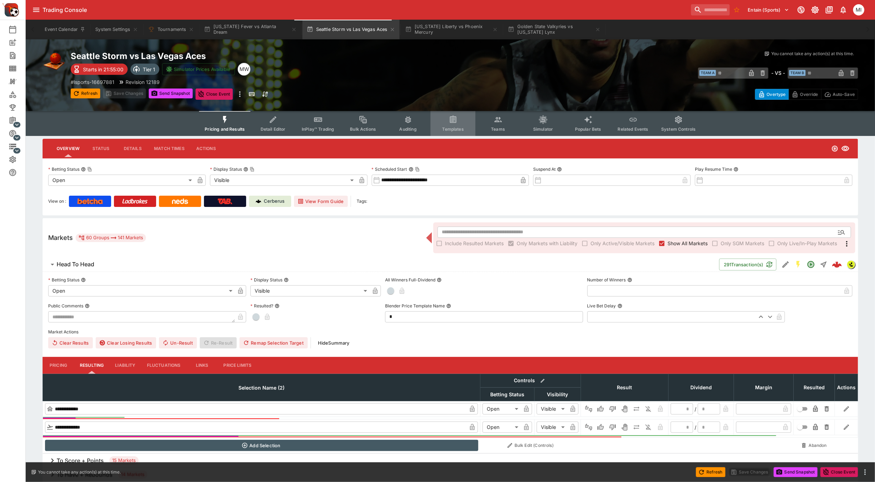
click at [451, 127] on span "Templates" at bounding box center [452, 129] width 21 height 5
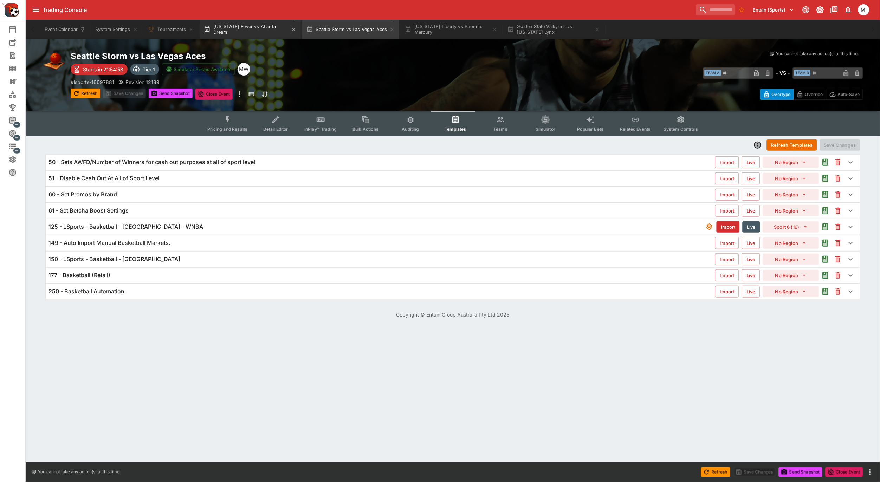
click at [247, 28] on button "Indiana Fever vs Atlanta Dream" at bounding box center [250, 30] width 101 height 20
click at [217, 229] on div "125 - LSports - Basketball - United States - WNBA" at bounding box center [377, 226] width 657 height 7
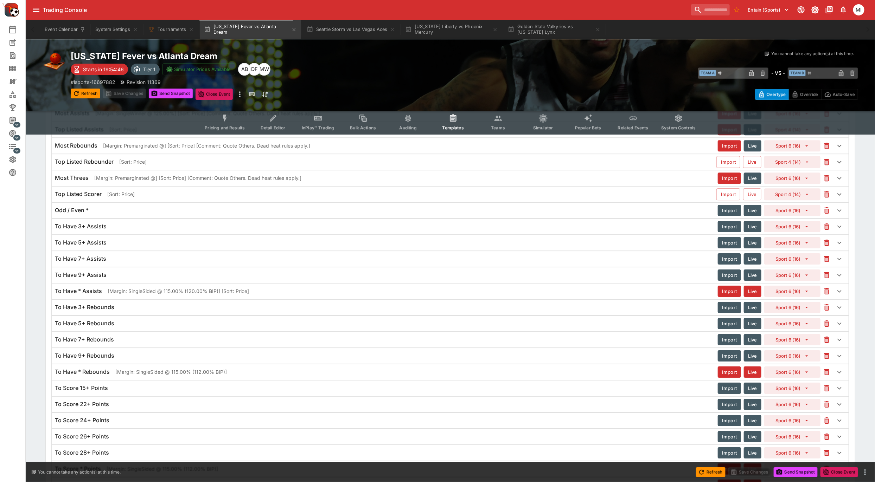
scroll to position [1524, 0]
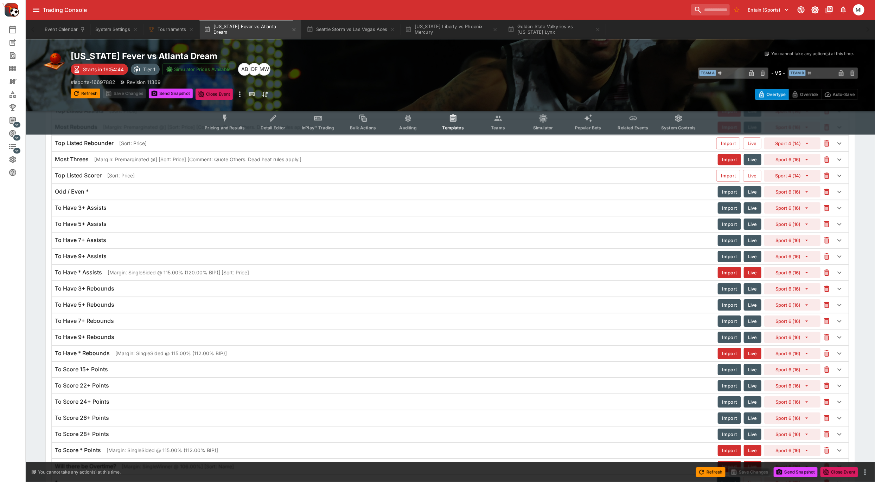
click at [199, 276] on p "[Margin: SingleSided @ 115.00% (120.00% BIP)] [Sort: Price]" at bounding box center [178, 272] width 141 height 7
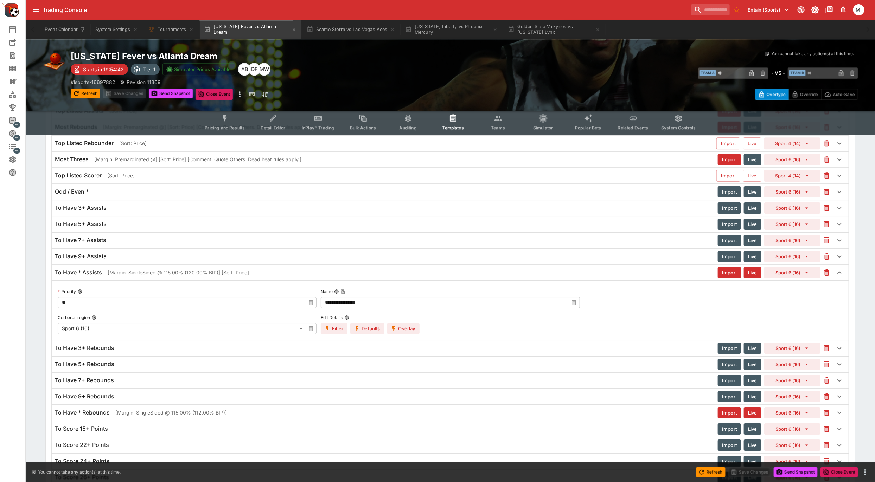
click at [395, 332] on icon "button" at bounding box center [394, 329] width 6 height 6
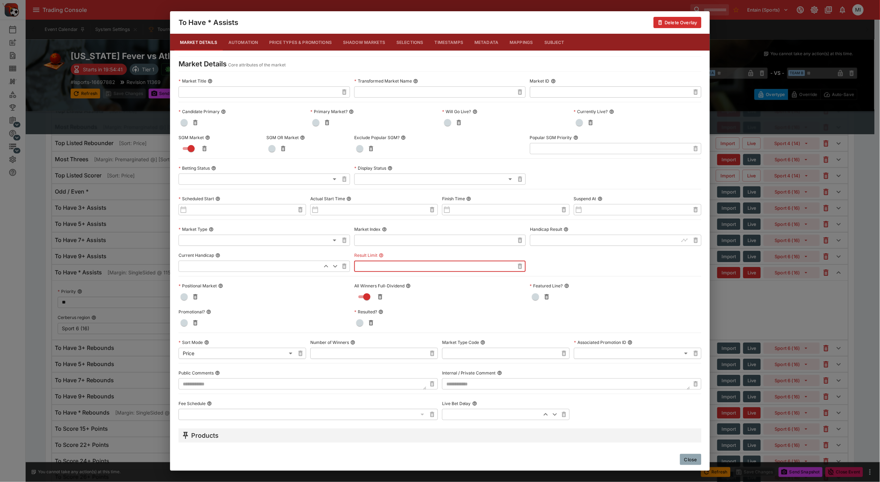
click at [363, 268] on input "text" at bounding box center [434, 266] width 160 height 11
paste input "***"
type input "***"
click at [641, 307] on div "**********" at bounding box center [440, 248] width 523 height 345
click at [697, 456] on button "Close" at bounding box center [690, 459] width 21 height 11
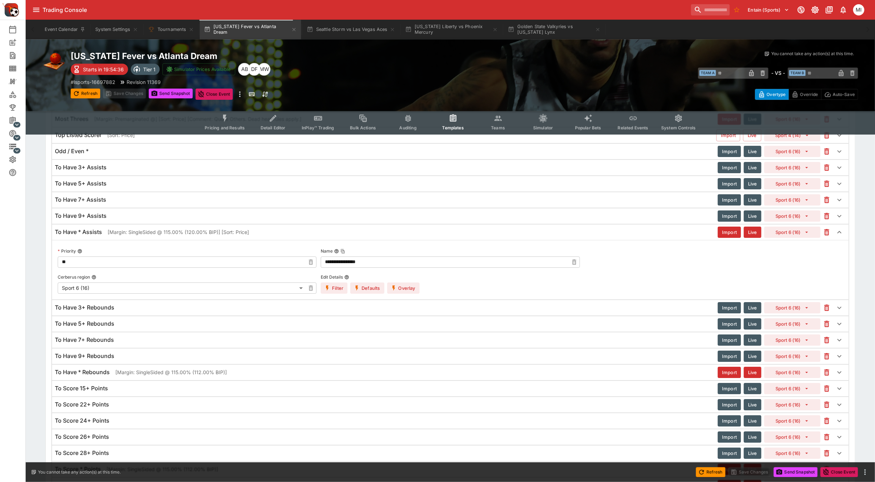
scroll to position [1680, 0]
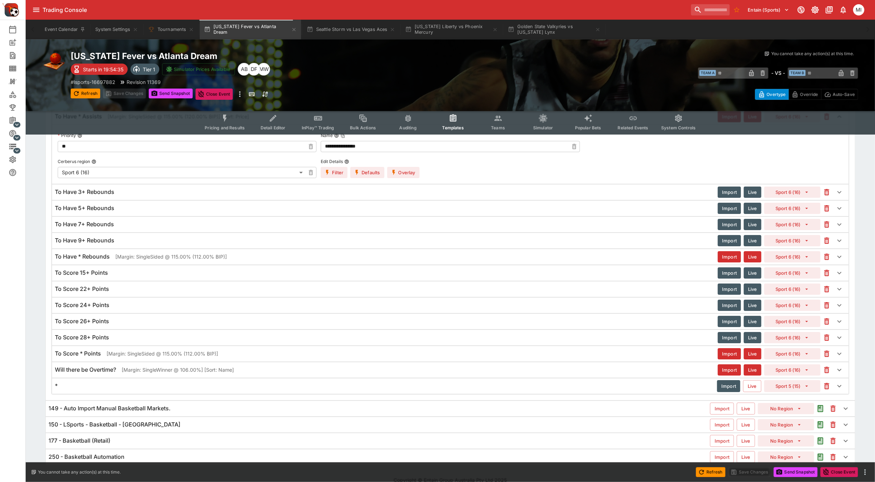
click at [95, 261] on h6 "To Have * Rebounds" at bounding box center [82, 256] width 55 height 7
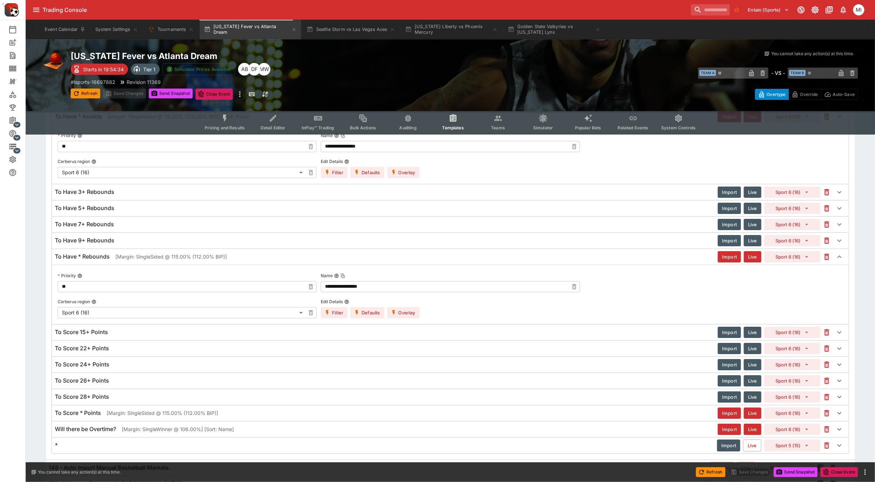
click at [404, 319] on button "Overlay" at bounding box center [403, 312] width 32 height 11
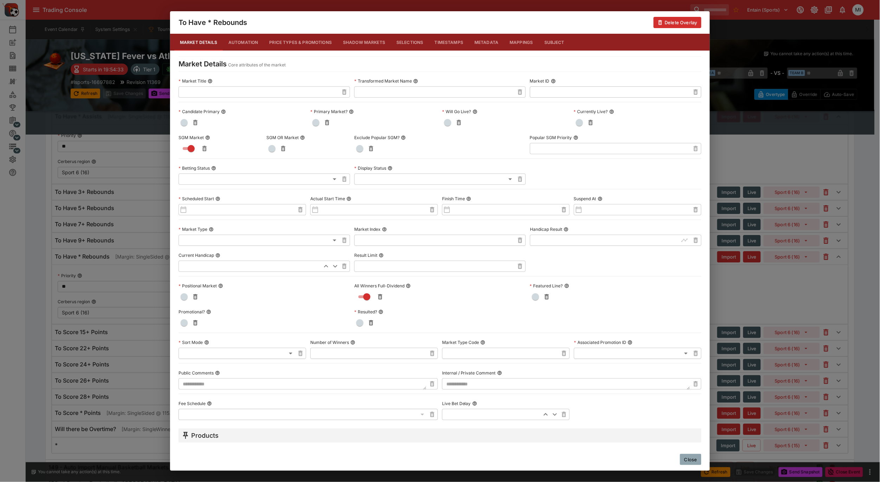
click at [386, 273] on div "Market Title ​ Transformed Market Name ​ Market ID ​ Candidate Primary Primary …" at bounding box center [440, 248] width 523 height 345
click at [377, 272] on input "text" at bounding box center [434, 266] width 160 height 11
paste input "***"
type input "***"
click at [551, 263] on div "Market Title ​ Transformed Market Name ​ Market ID ​ Candidate Primary Primary …" at bounding box center [440, 248] width 523 height 345
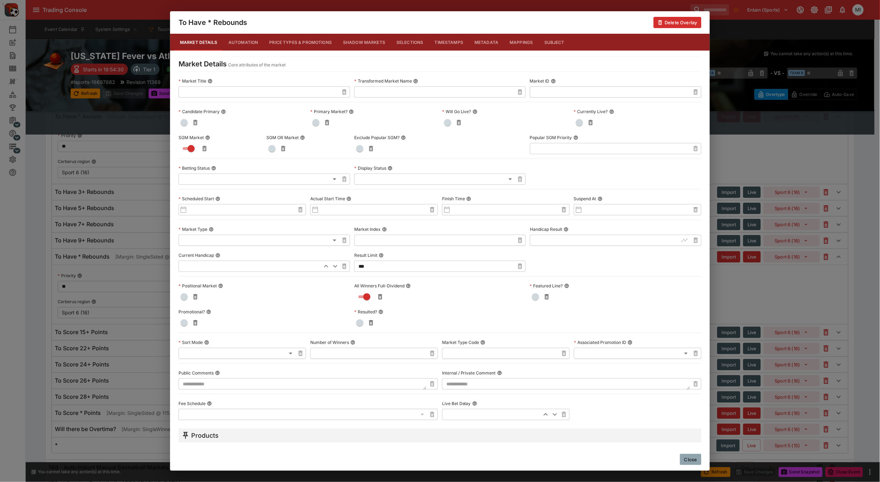
click at [690, 460] on button "Close" at bounding box center [690, 459] width 21 height 11
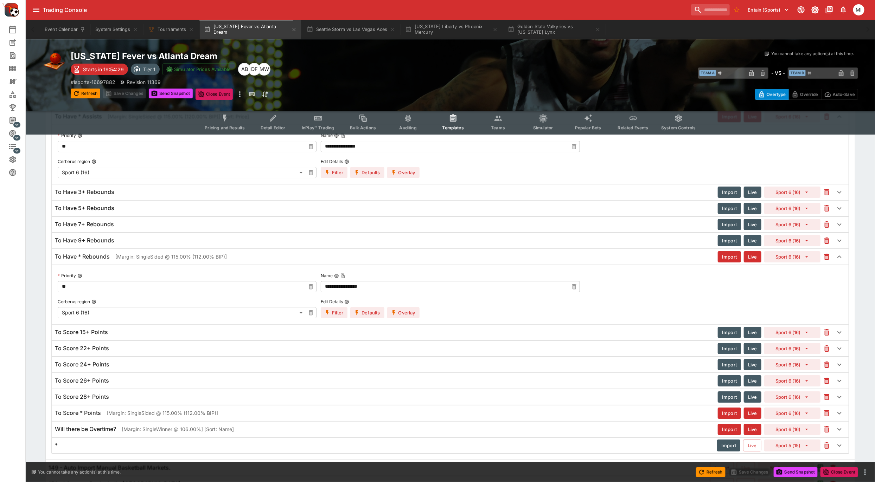
scroll to position [1755, 0]
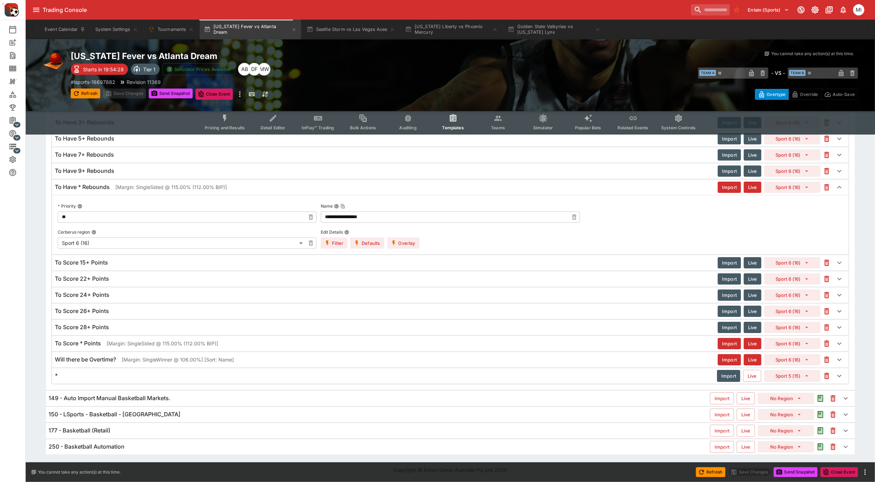
click at [87, 342] on h6 "To Score * Points" at bounding box center [78, 343] width 46 height 7
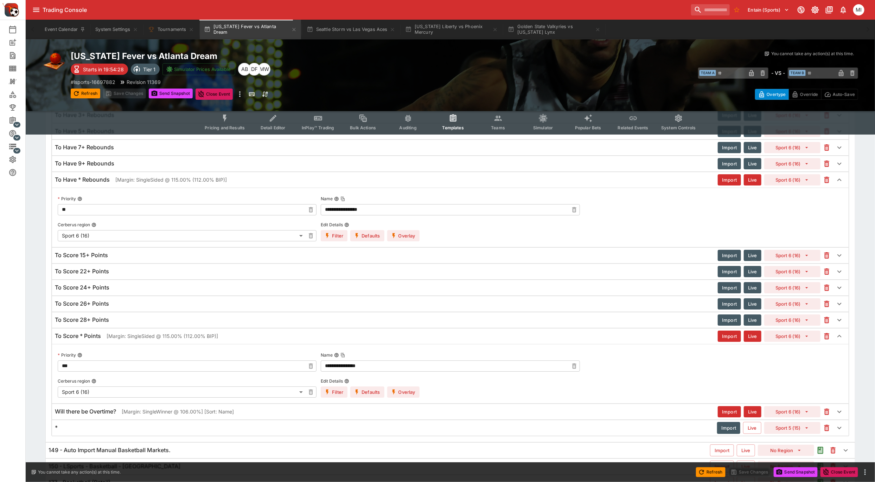
scroll to position [1814, 0]
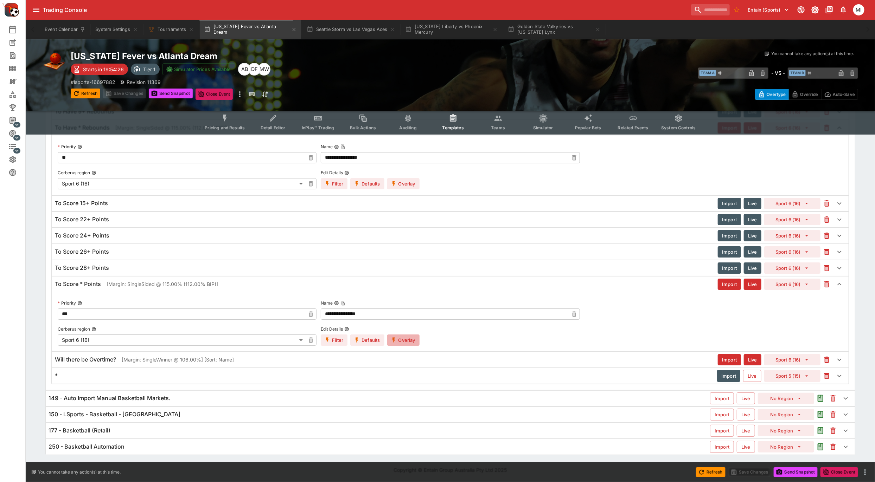
click at [395, 341] on icon "button" at bounding box center [394, 340] width 6 height 6
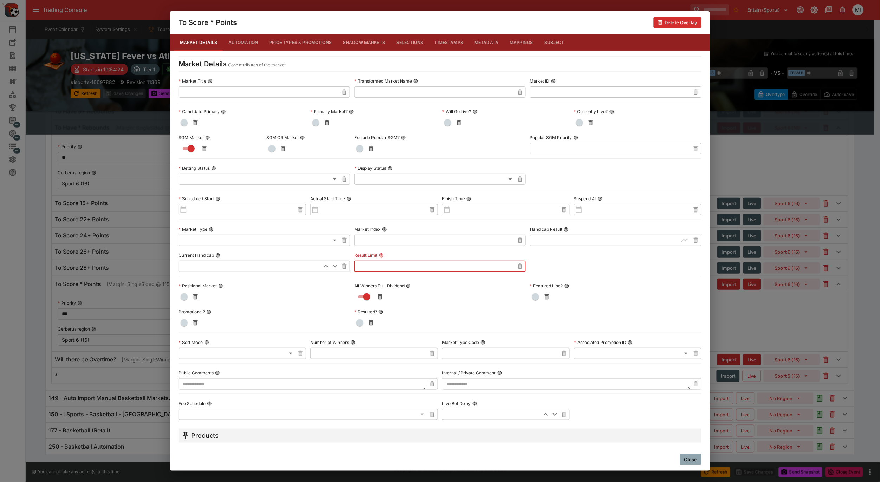
click at [369, 265] on input "text" at bounding box center [434, 266] width 160 height 11
paste input "***"
type input "***"
click at [694, 458] on button "Close" at bounding box center [690, 459] width 21 height 11
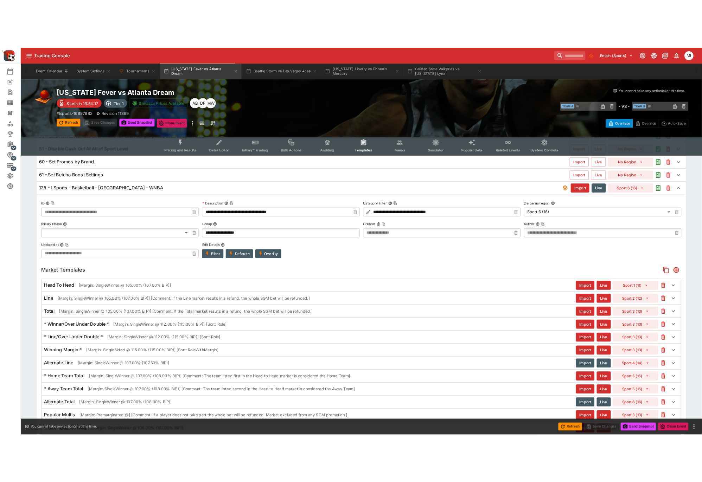
scroll to position [0, 0]
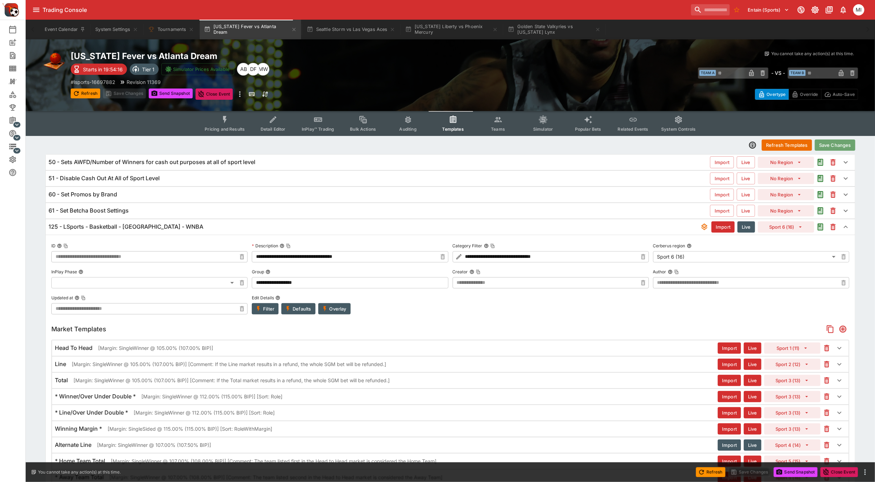
click at [831, 147] on button "Save Changes" at bounding box center [835, 145] width 40 height 11
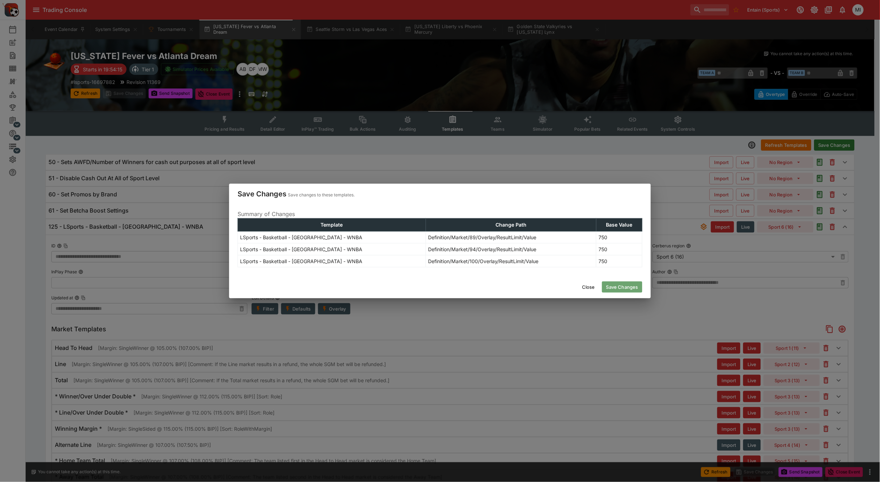
click at [617, 289] on button "Save Changes" at bounding box center [622, 287] width 40 height 11
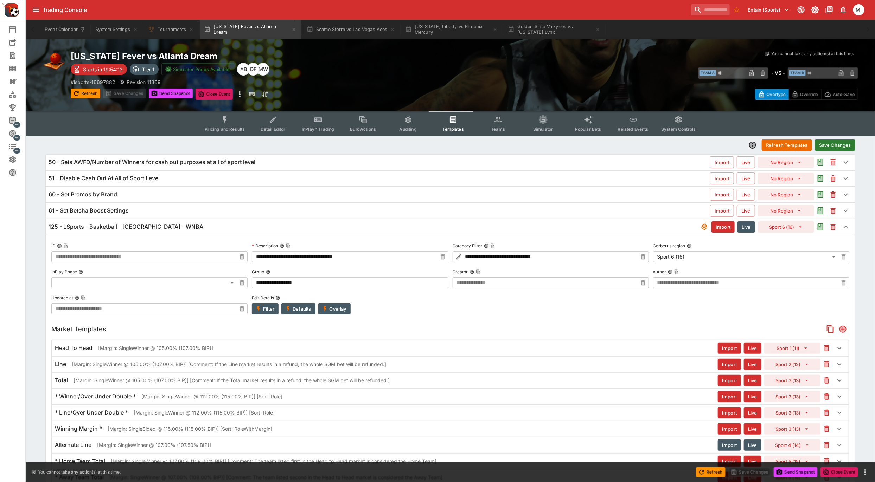
click at [223, 121] on icon "Event type filters" at bounding box center [224, 119] width 9 height 9
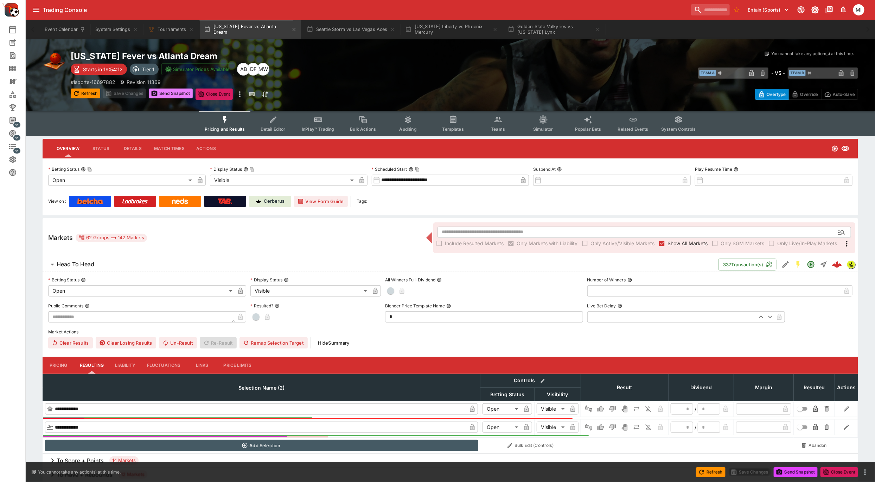
click at [167, 93] on button "Send Snapshot" at bounding box center [171, 94] width 44 height 10
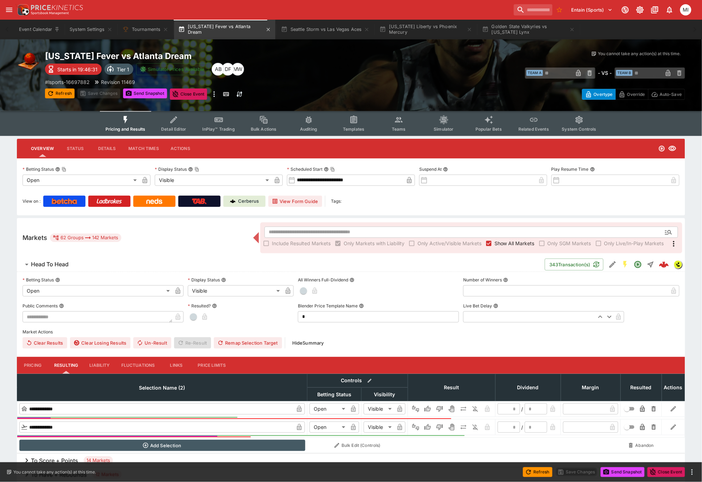
click at [234, 34] on button "Indiana Fever vs Atlanta Dream" at bounding box center [224, 30] width 101 height 20
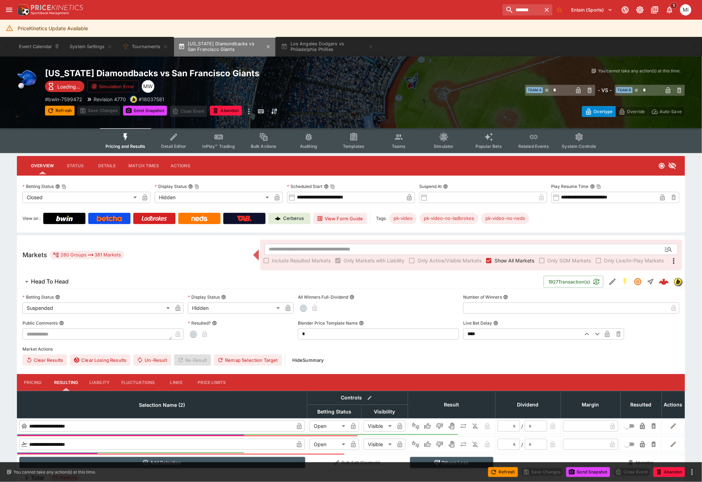
click at [248, 43] on button "[US_STATE] Diamondbacks vs San Francisco Giants" at bounding box center [224, 47] width 101 height 20
click at [64, 107] on button "Refresh" at bounding box center [60, 111] width 30 height 10
type input "*"
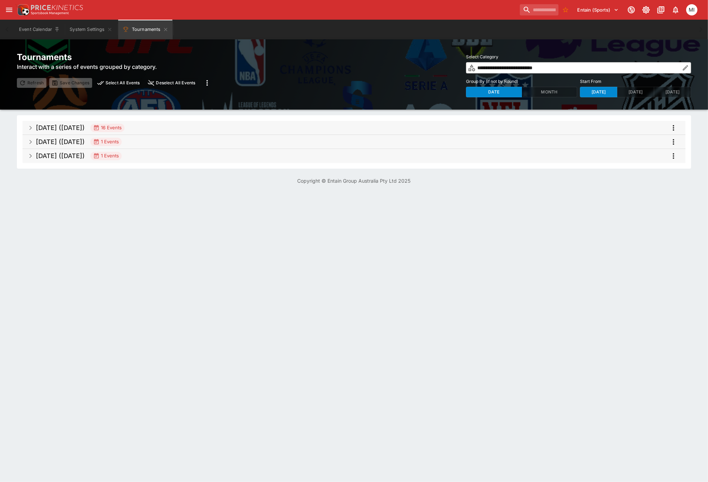
click at [163, 128] on span "[DATE] ([DATE]) 16 Events" at bounding box center [358, 128] width 644 height 13
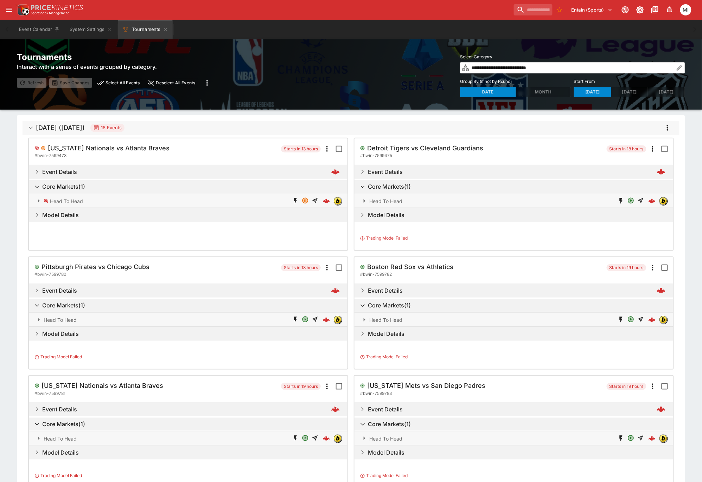
click at [667, 126] on icon "more" at bounding box center [667, 128] width 1 height 6
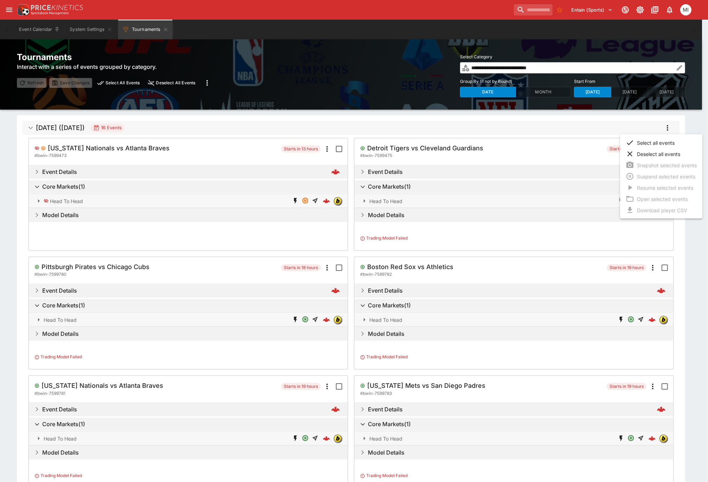
click at [655, 143] on li "Select all events" at bounding box center [661, 142] width 82 height 11
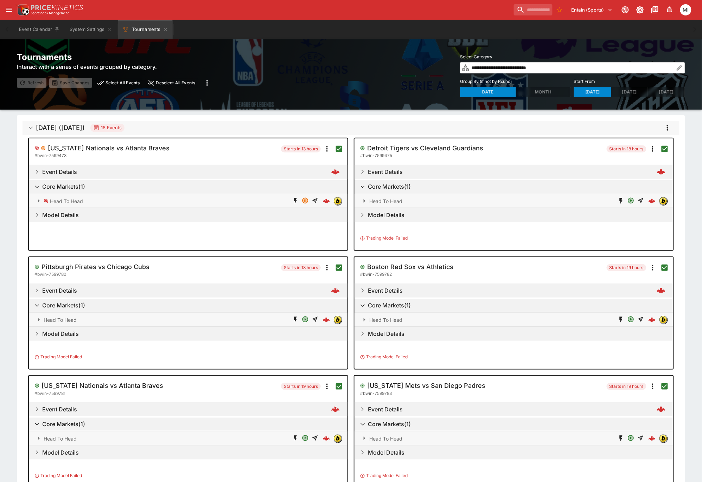
click at [666, 129] on icon "more" at bounding box center [667, 128] width 8 height 8
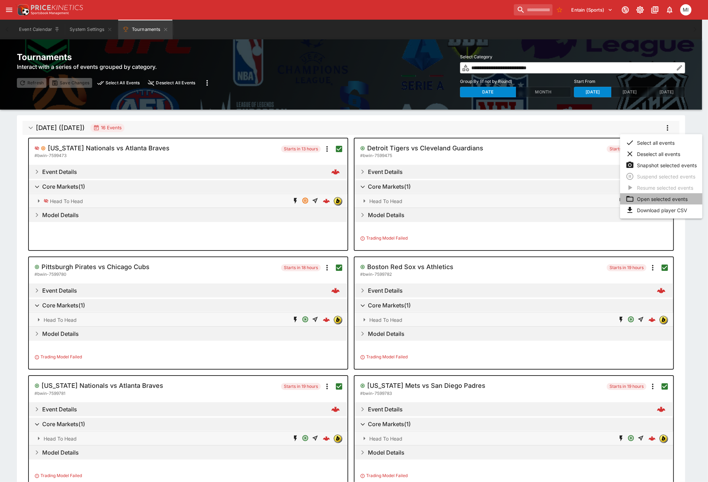
click at [652, 197] on li "Open selected events" at bounding box center [661, 198] width 82 height 11
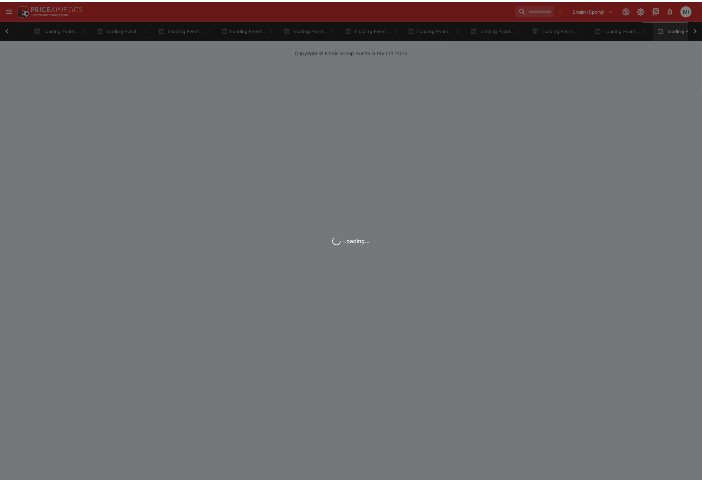
scroll to position [0, 473]
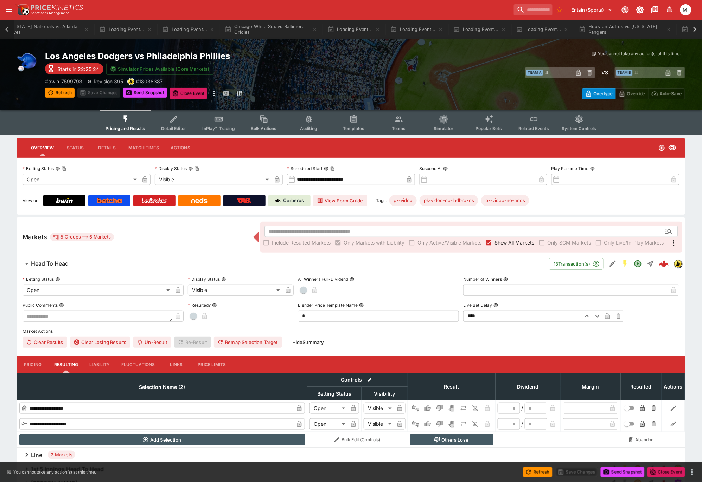
click at [5, 30] on icon at bounding box center [7, 30] width 10 height 10
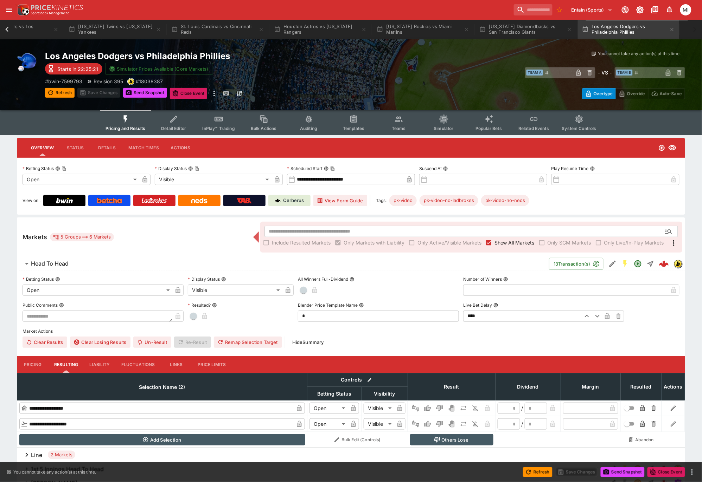
click at [5, 30] on icon at bounding box center [7, 30] width 10 height 10
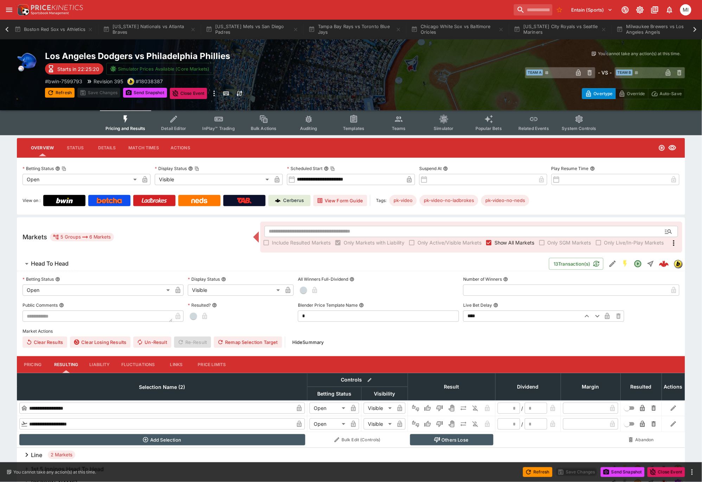
click at [5, 30] on icon at bounding box center [7, 30] width 10 height 10
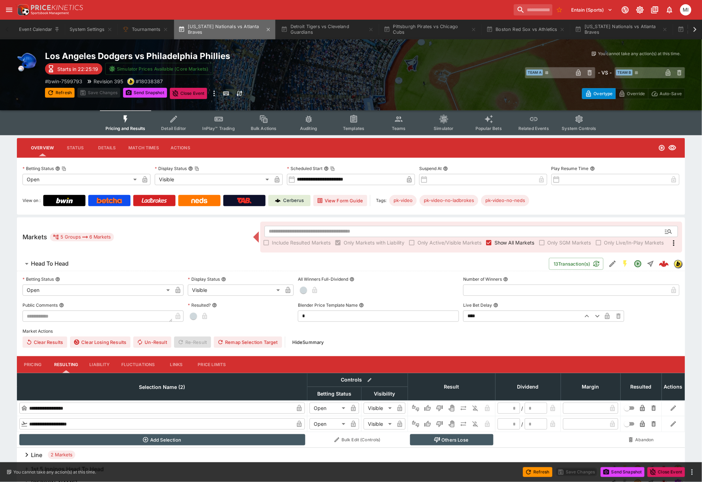
click at [210, 38] on button "[US_STATE] Nationals vs Atlanta Braves" at bounding box center [224, 30] width 101 height 20
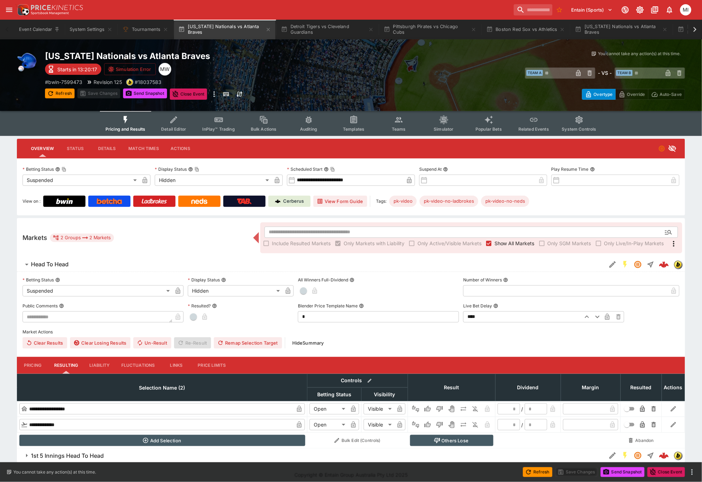
click at [175, 123] on icon "Event type filters" at bounding box center [173, 119] width 9 height 9
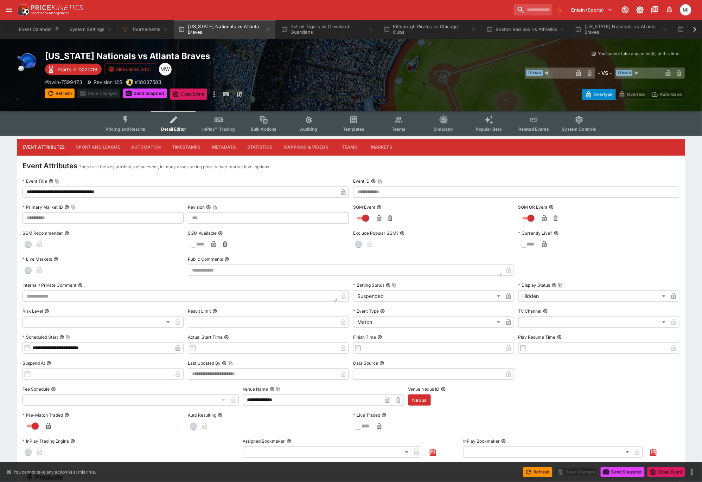
click at [138, 193] on input "**********" at bounding box center [180, 192] width 315 height 11
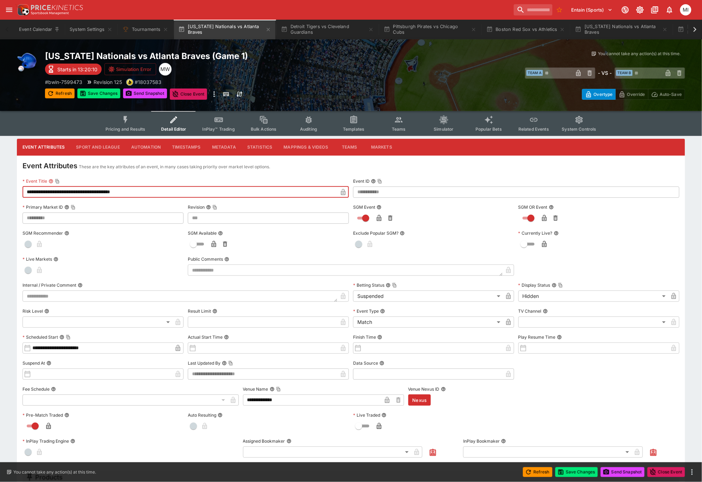
type input "**********"
click at [342, 193] on icon "button" at bounding box center [343, 193] width 4 height 3
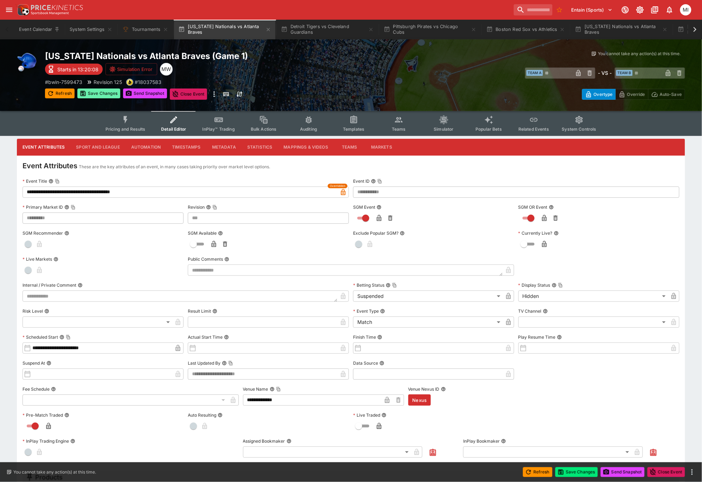
click at [107, 93] on button "Save Changes" at bounding box center [98, 94] width 43 height 10
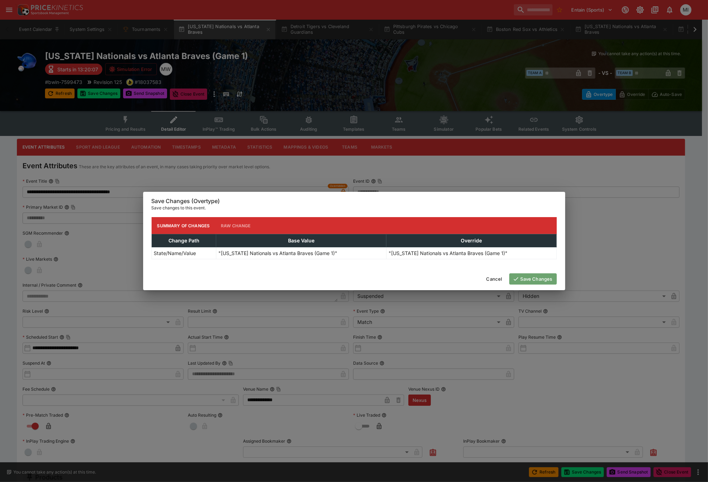
click at [543, 281] on button "Save Changes" at bounding box center [532, 279] width 47 height 11
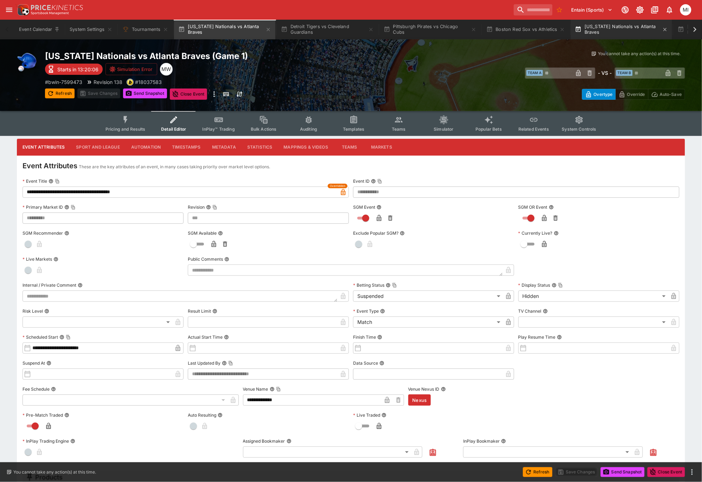
type input "***"
type input "**********"
click at [632, 32] on button "[US_STATE] Nationals vs Atlanta Braves" at bounding box center [621, 30] width 101 height 20
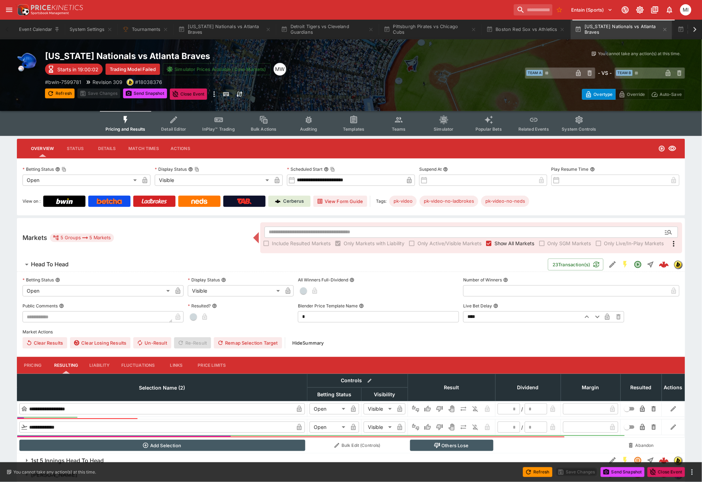
click at [176, 122] on icon "Event type filters" at bounding box center [173, 119] width 9 height 9
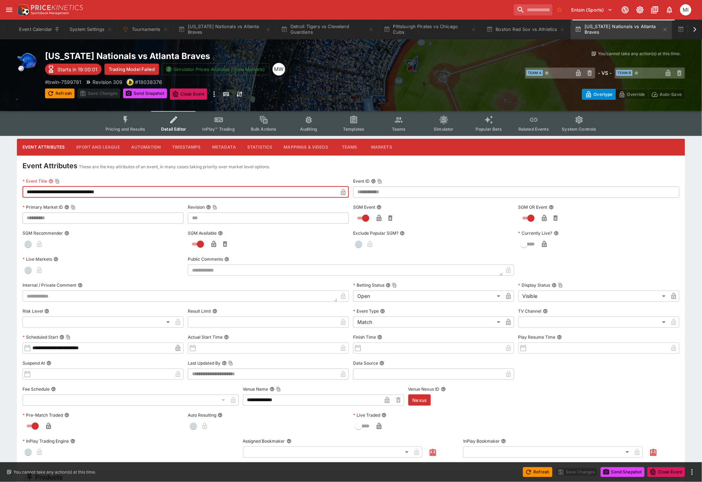
click at [141, 187] on input "**********" at bounding box center [180, 192] width 315 height 11
type input "**********"
click at [342, 192] on icon "button" at bounding box center [343, 193] width 4 height 3
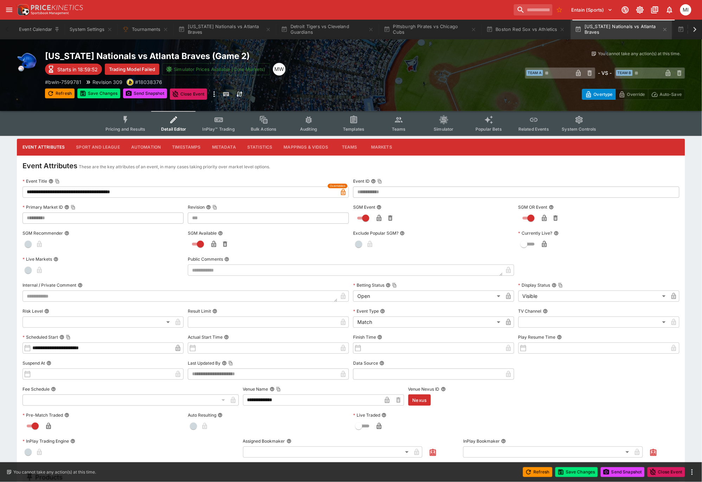
click at [186, 193] on input "**********" at bounding box center [180, 192] width 315 height 11
click at [107, 89] on button "Save Changes" at bounding box center [98, 94] width 43 height 10
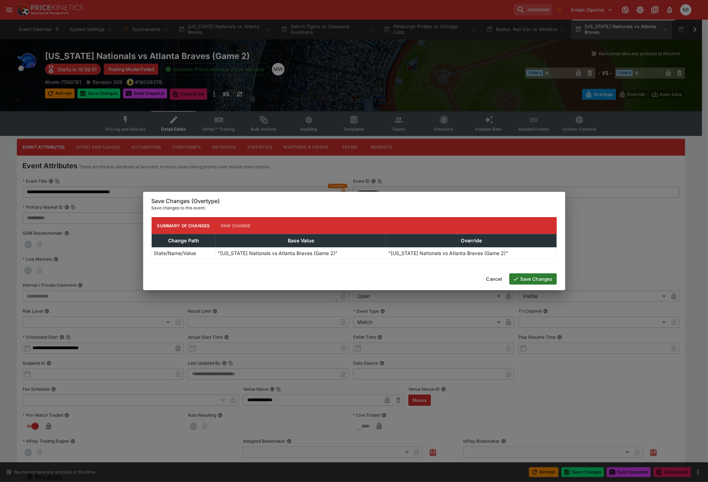
click at [544, 276] on button "Save Changes" at bounding box center [532, 279] width 47 height 11
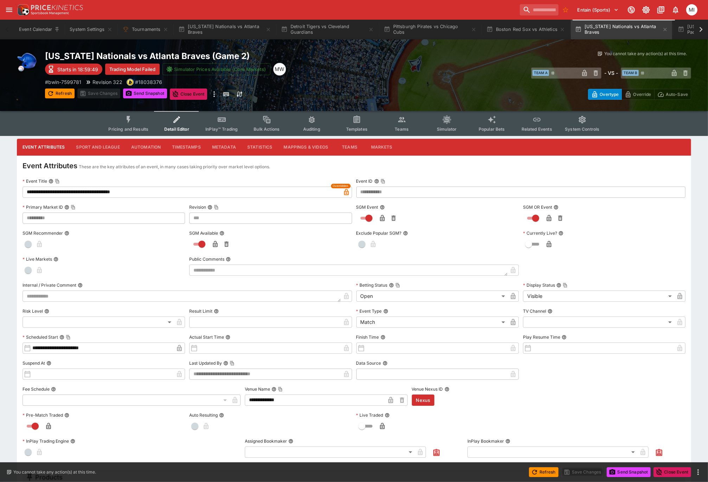
type input "***"
type input "**********"
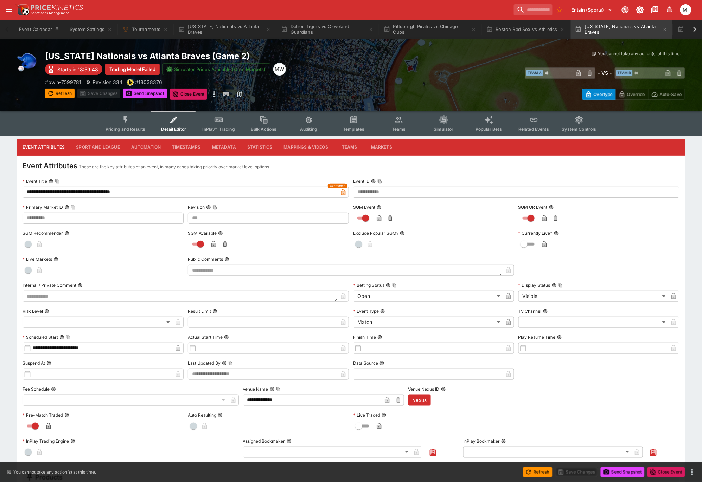
click at [127, 117] on icon "Event type filters" at bounding box center [126, 119] width 4 height 7
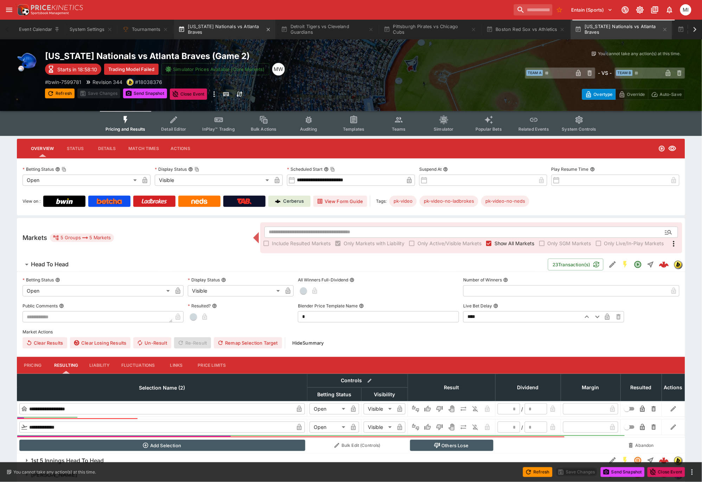
click at [221, 26] on button "[US_STATE] Nationals vs Atlanta Braves" at bounding box center [224, 30] width 101 height 20
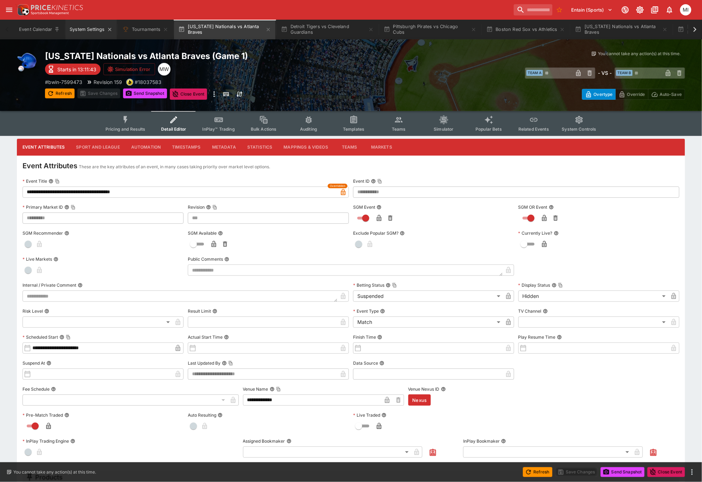
click at [92, 28] on button "System Settings" at bounding box center [90, 30] width 51 height 20
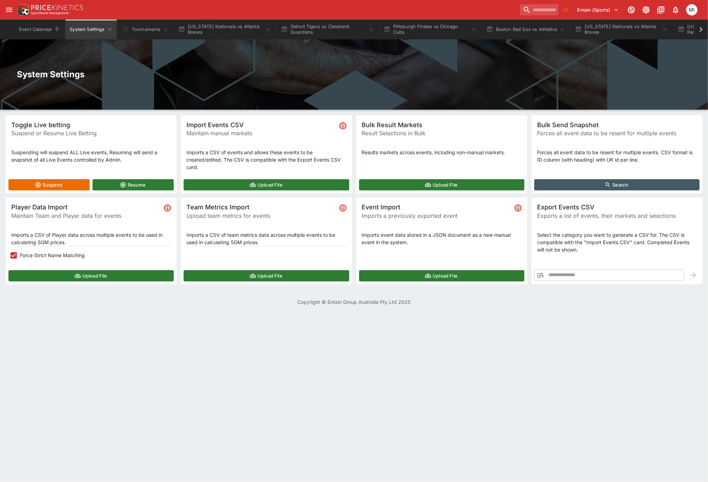
click at [540, 272] on icon "button" at bounding box center [540, 275] width 8 height 8
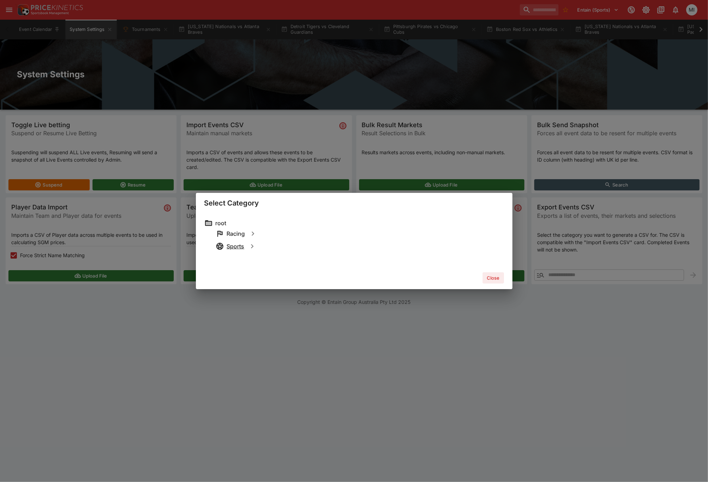
click at [240, 248] on h6 "Sports" at bounding box center [236, 246] width 18 height 7
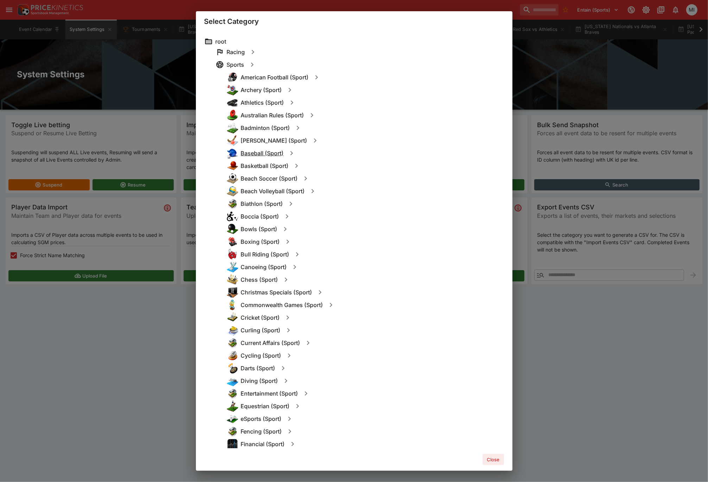
click at [258, 154] on h6 "Baseball (Sport)" at bounding box center [262, 153] width 43 height 7
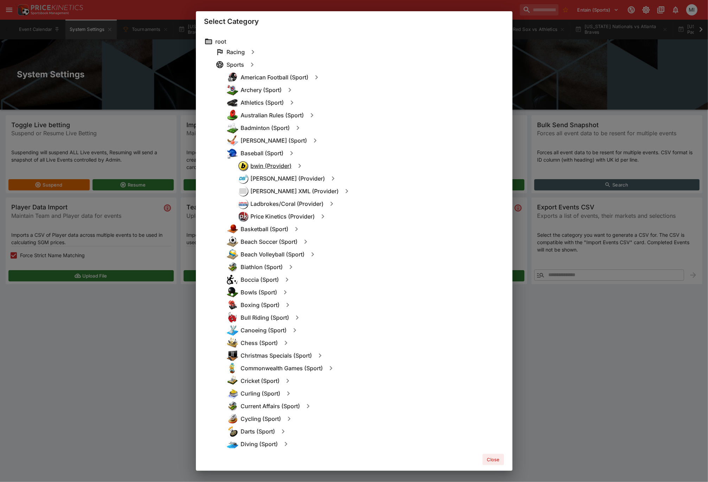
click at [273, 165] on h6 "bwin (Provider)" at bounding box center [271, 165] width 41 height 7
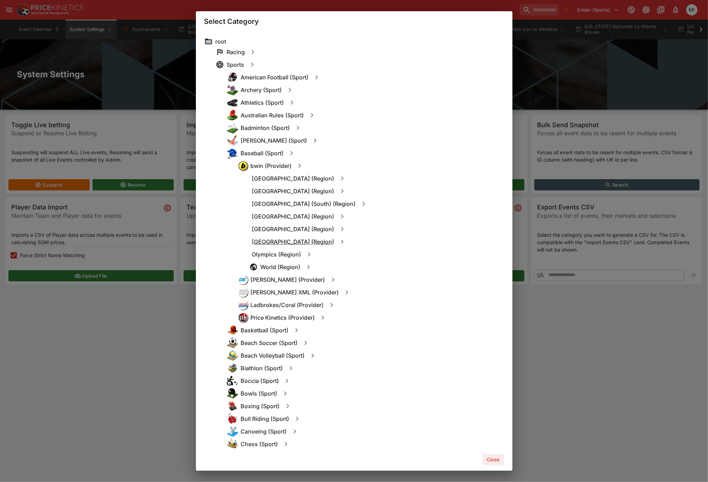
click at [276, 242] on h6 "[GEOGRAPHIC_DATA] (Region)" at bounding box center [293, 241] width 82 height 7
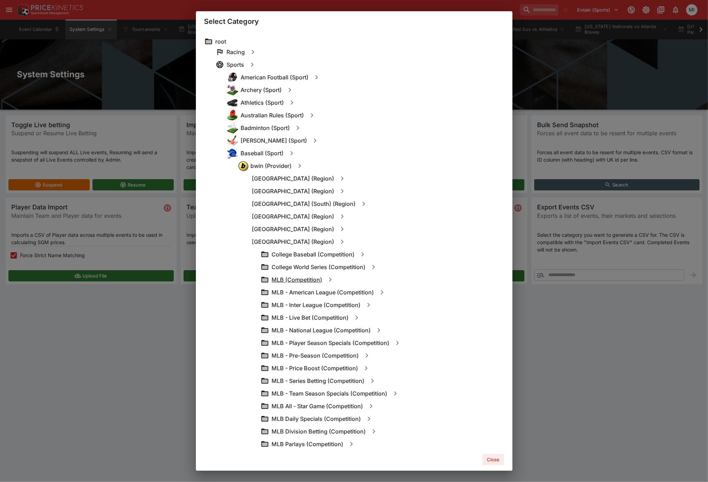
click at [291, 278] on h6 "MLB (Competition)" at bounding box center [297, 279] width 51 height 7
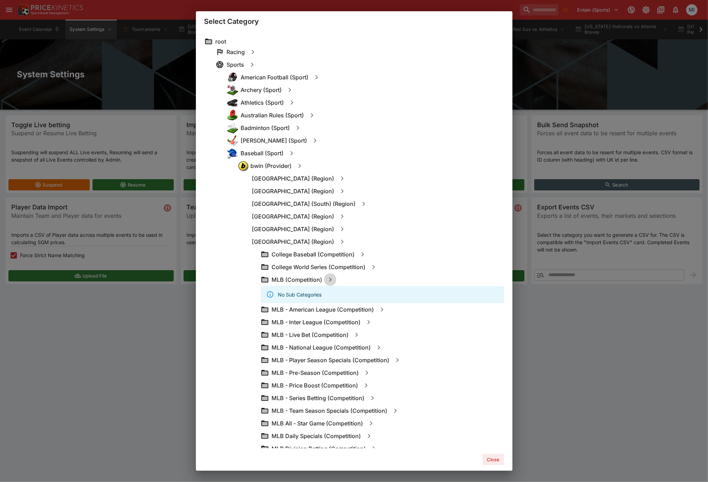
click at [329, 280] on icon "button" at bounding box center [330, 280] width 8 height 8
type input "**********"
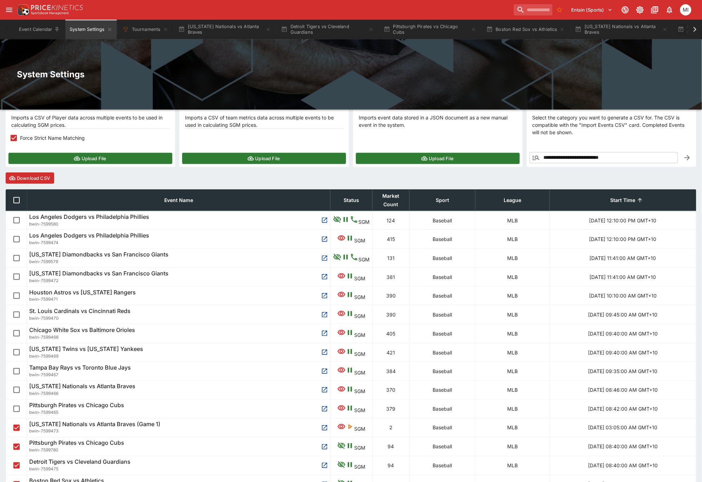
scroll to position [33, 0]
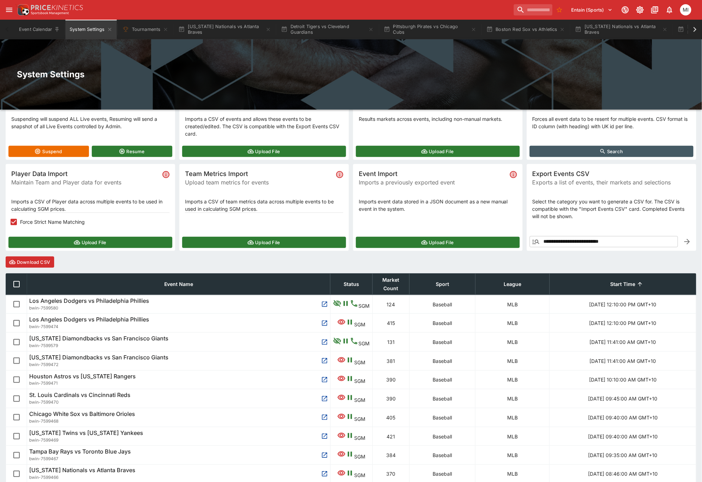
click at [36, 262] on button "Download CSV" at bounding box center [30, 262] width 49 height 11
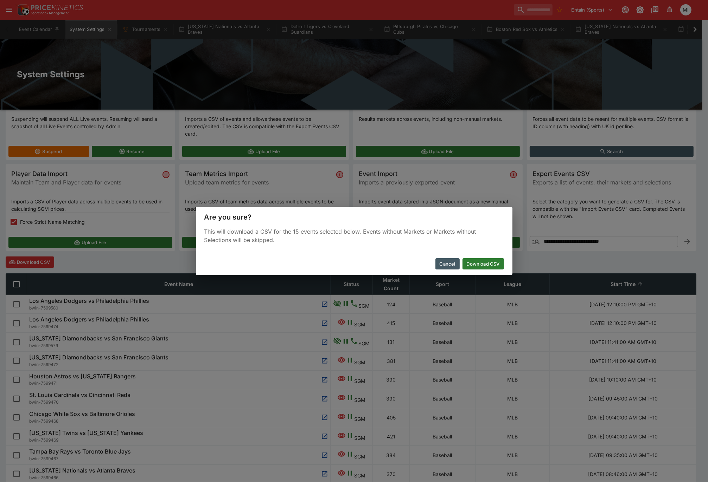
click at [477, 262] on button "Download CSV" at bounding box center [482, 263] width 41 height 11
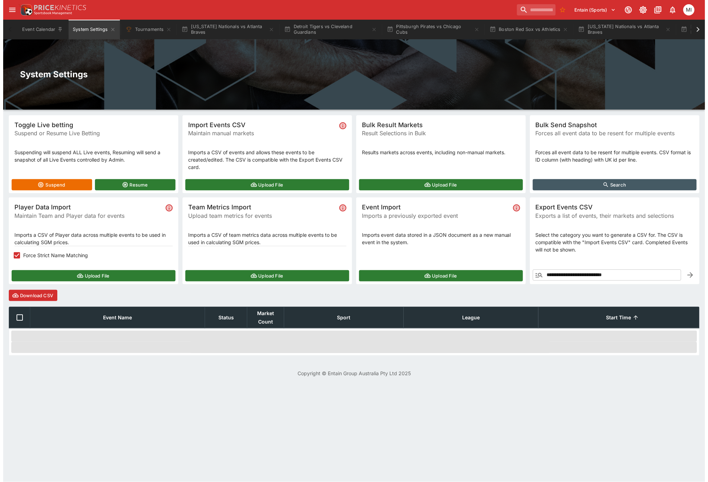
scroll to position [0, 0]
